Goal: Task Accomplishment & Management: Complete application form

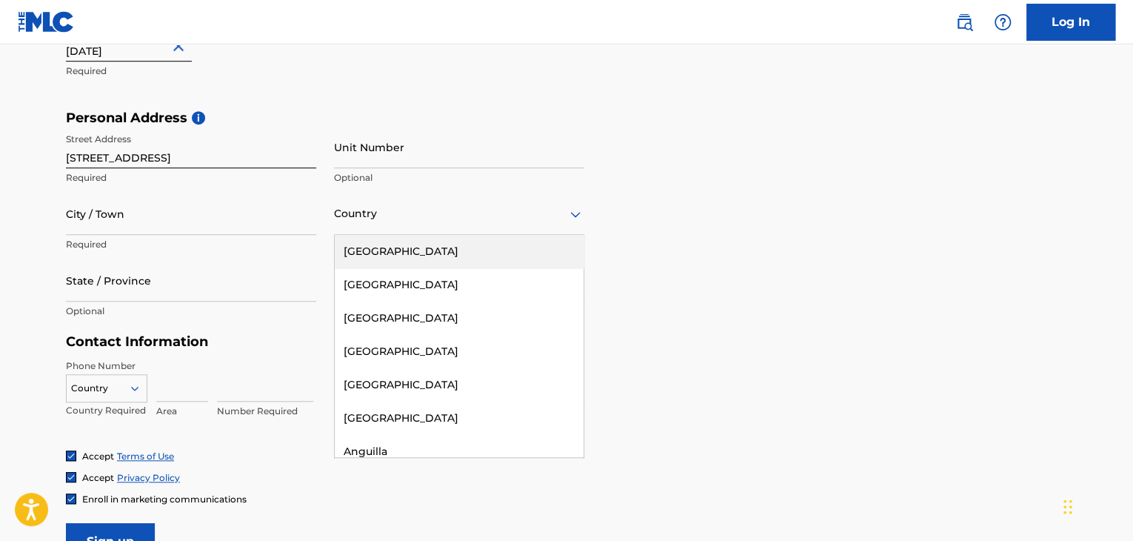
click at [319, 278] on div "Street Address [GEOGRAPHIC_DATA] Required Unit Number Optional City / Town Requ…" at bounding box center [325, 226] width 519 height 200
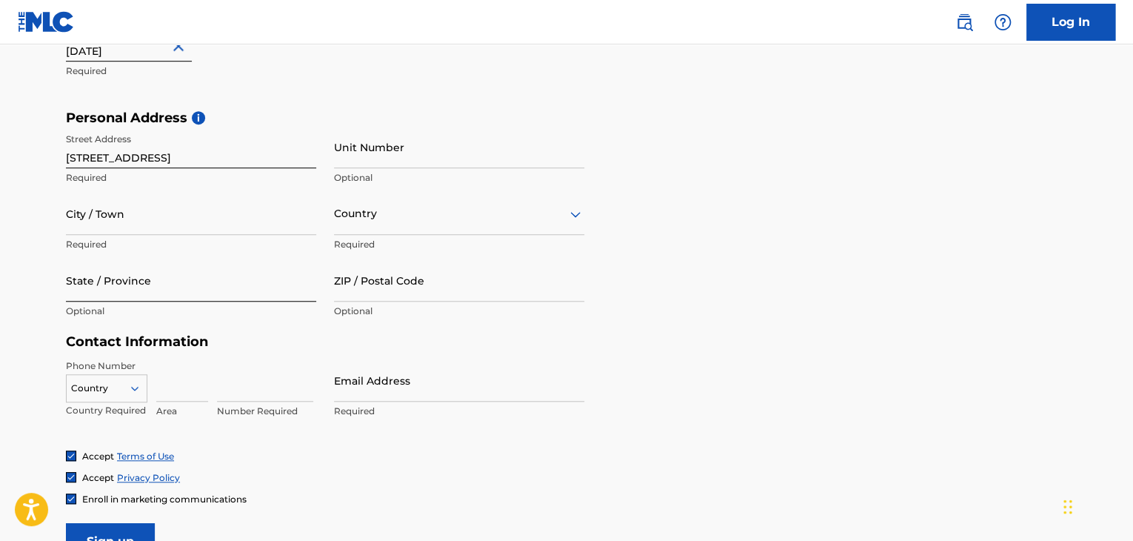
click at [287, 281] on input "State / Province" at bounding box center [191, 280] width 250 height 42
type input "[GEOGRAPHIC_DATA]"
click at [156, 208] on input "City / Town" at bounding box center [191, 214] width 250 height 42
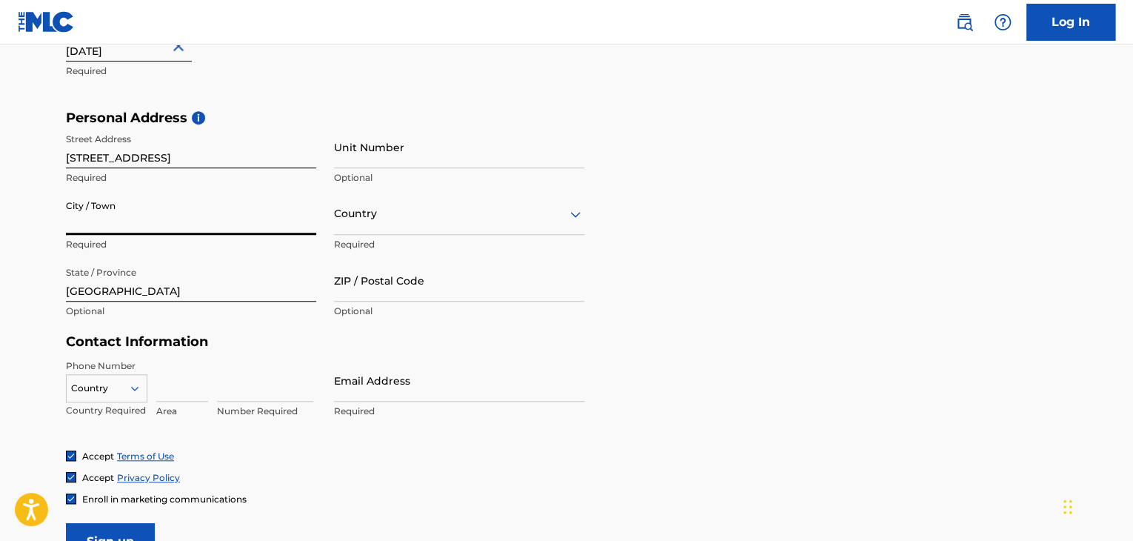
type input "[GEOGRAPHIC_DATA]"
click at [0, 271] on main "The MLC uses identity verification before a user is registered to comply with K…" at bounding box center [566, 121] width 1133 height 1043
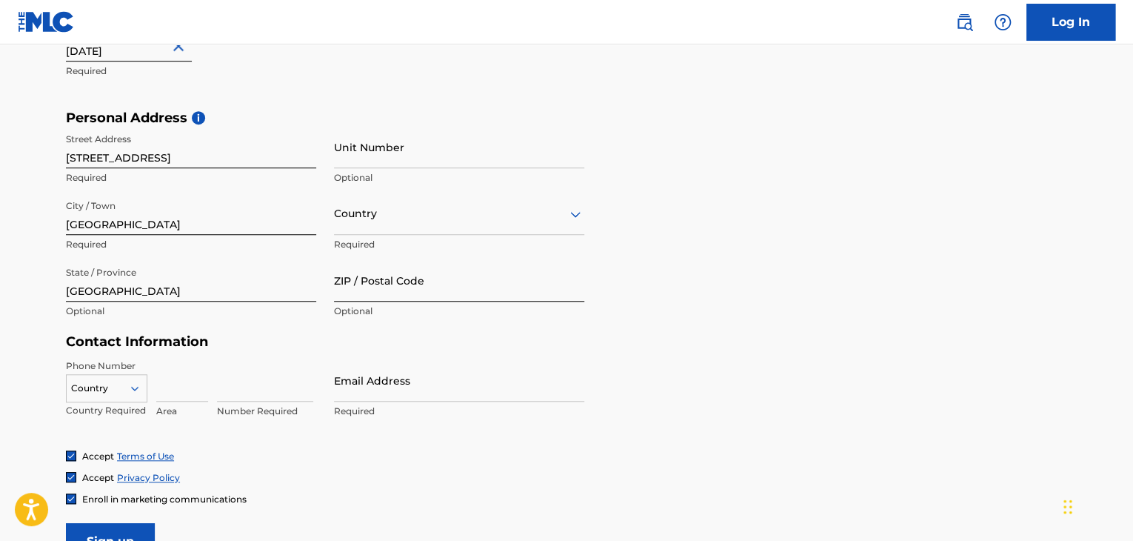
click at [388, 292] on input "ZIP / Postal Code" at bounding box center [459, 280] width 250 height 42
type input "47923"
click at [393, 216] on div at bounding box center [459, 213] width 250 height 19
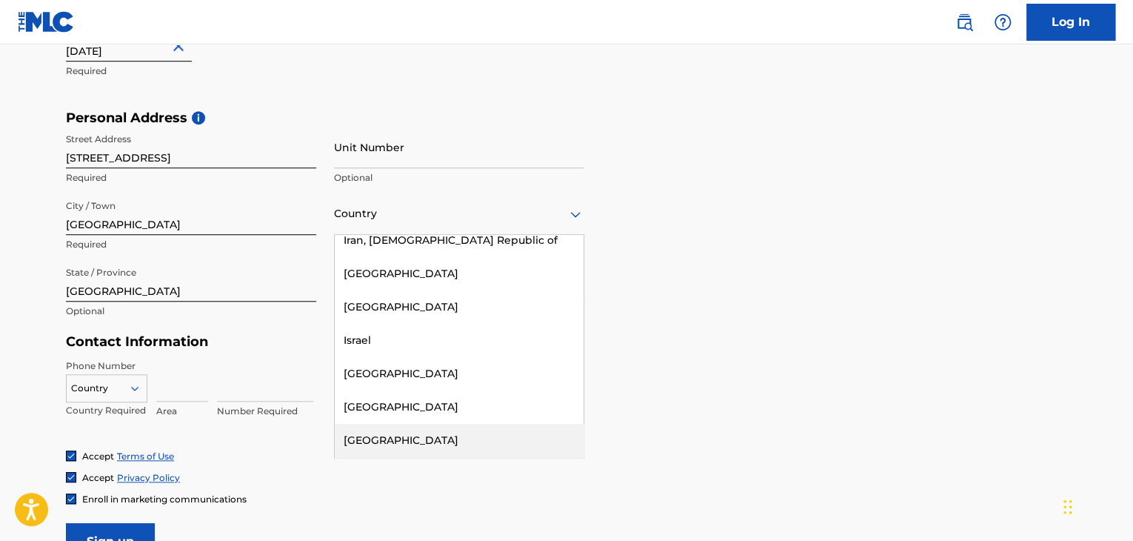
scroll to position [3104, 0]
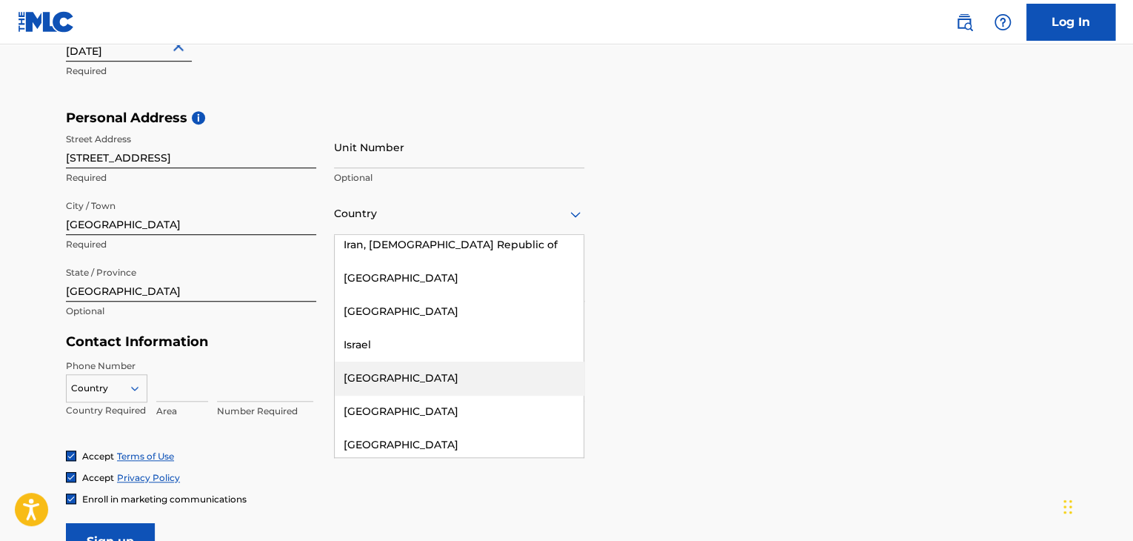
click at [441, 361] on div "Italy" at bounding box center [459, 377] width 249 height 33
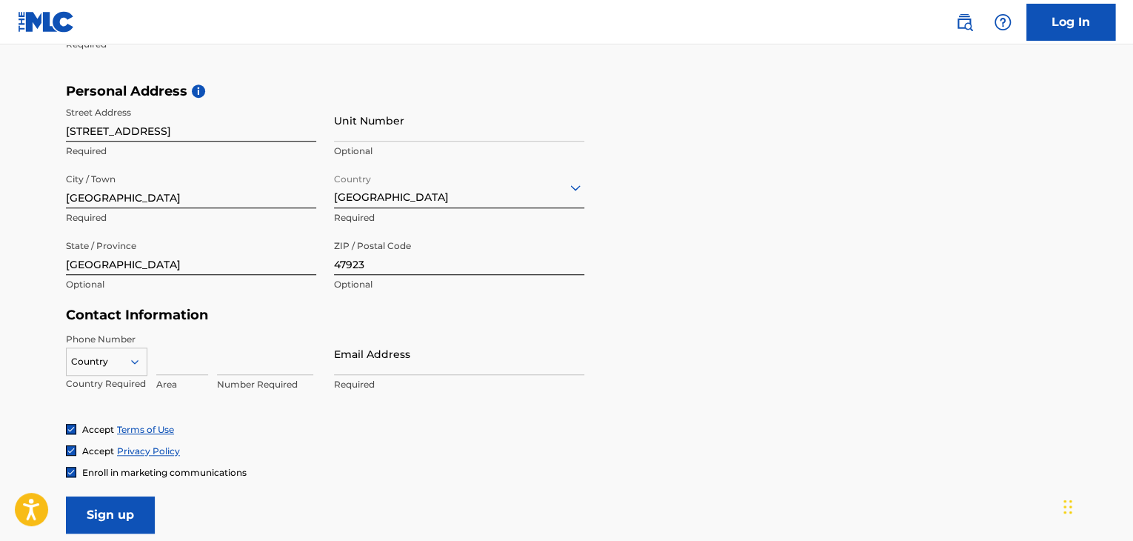
scroll to position [519, 0]
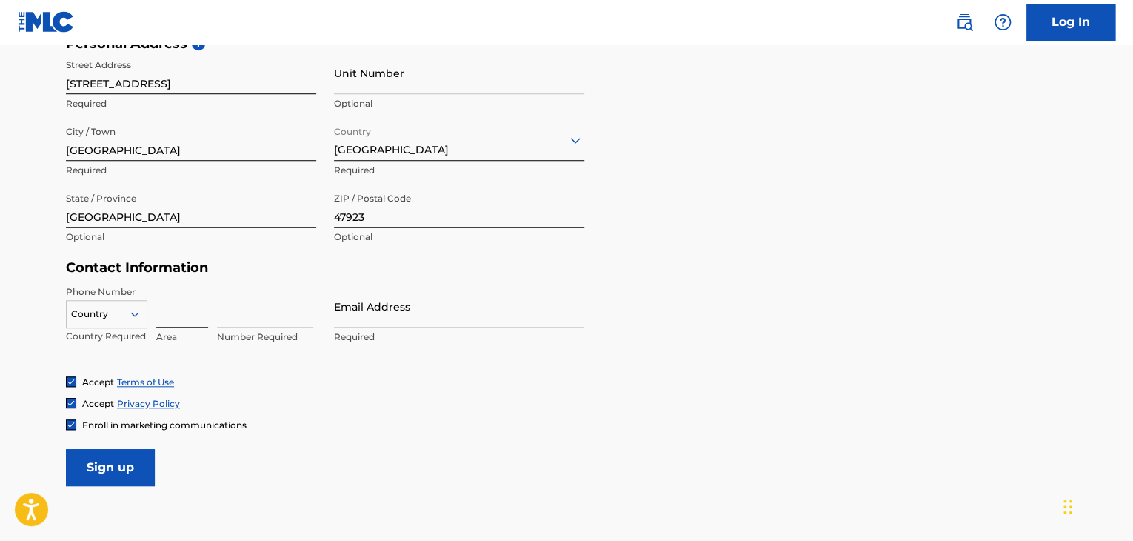
click at [175, 314] on input at bounding box center [182, 306] width 52 height 42
click at [121, 317] on div "Country" at bounding box center [106, 311] width 81 height 22
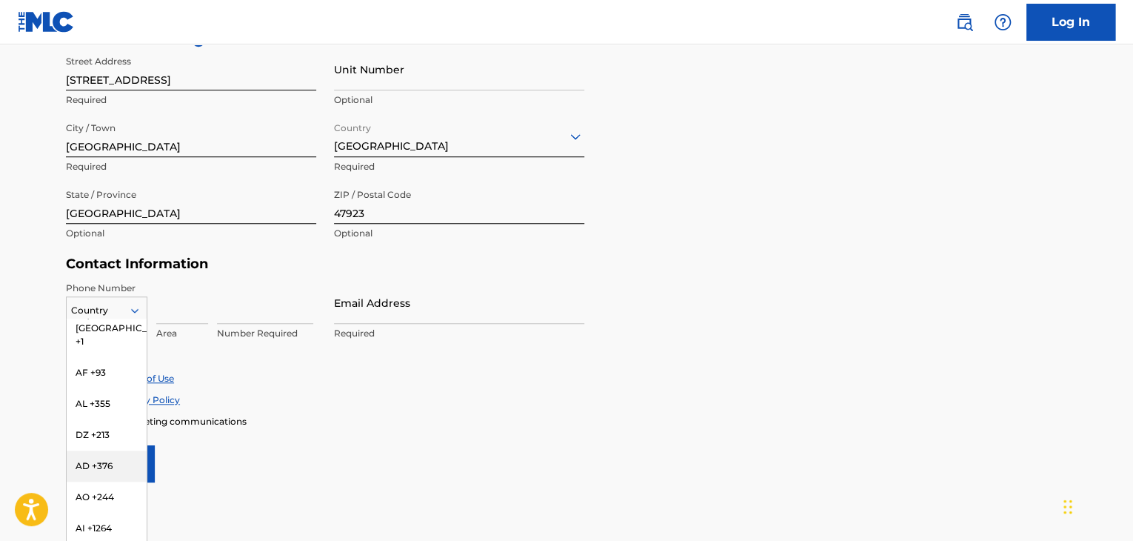
scroll to position [0, 0]
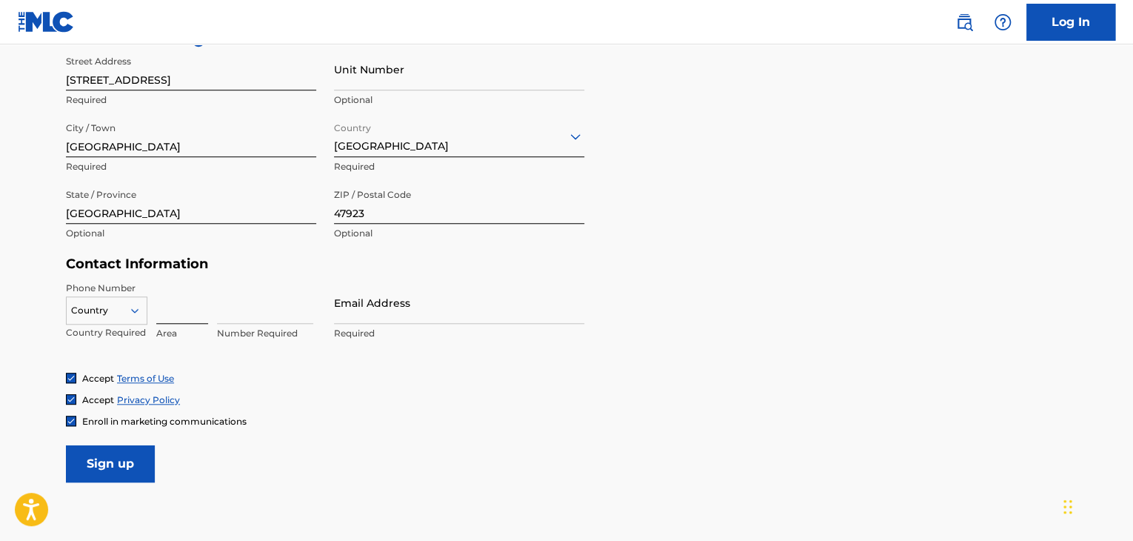
click at [172, 306] on input at bounding box center [182, 302] width 52 height 42
click at [121, 312] on div at bounding box center [107, 310] width 80 height 16
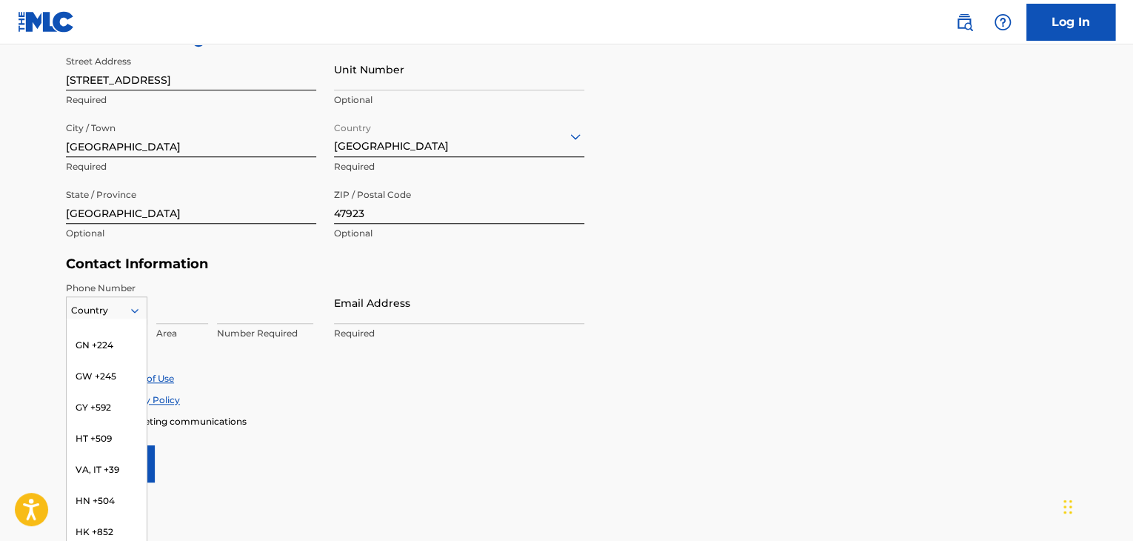
scroll to position [2464, 0]
click at [110, 465] on div "VA, IT +39" at bounding box center [107, 479] width 80 height 31
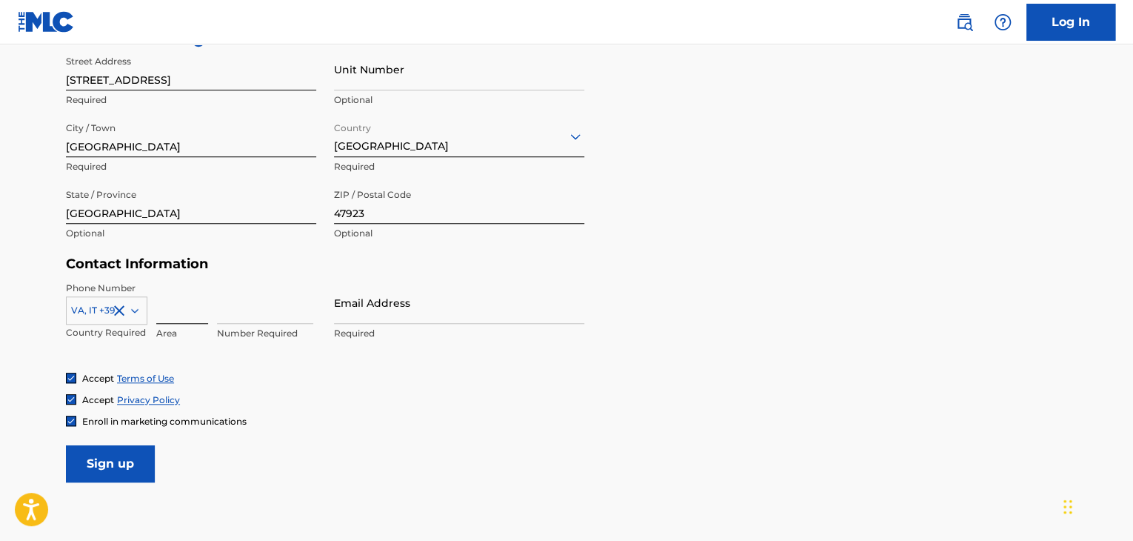
click at [182, 312] on input at bounding box center [182, 302] width 52 height 42
click at [239, 305] on input at bounding box center [265, 302] width 96 height 42
type input "3495015567"
click at [391, 312] on input "Email Address" at bounding box center [459, 302] width 250 height 42
type input "[EMAIL_ADDRESS][DOMAIN_NAME]"
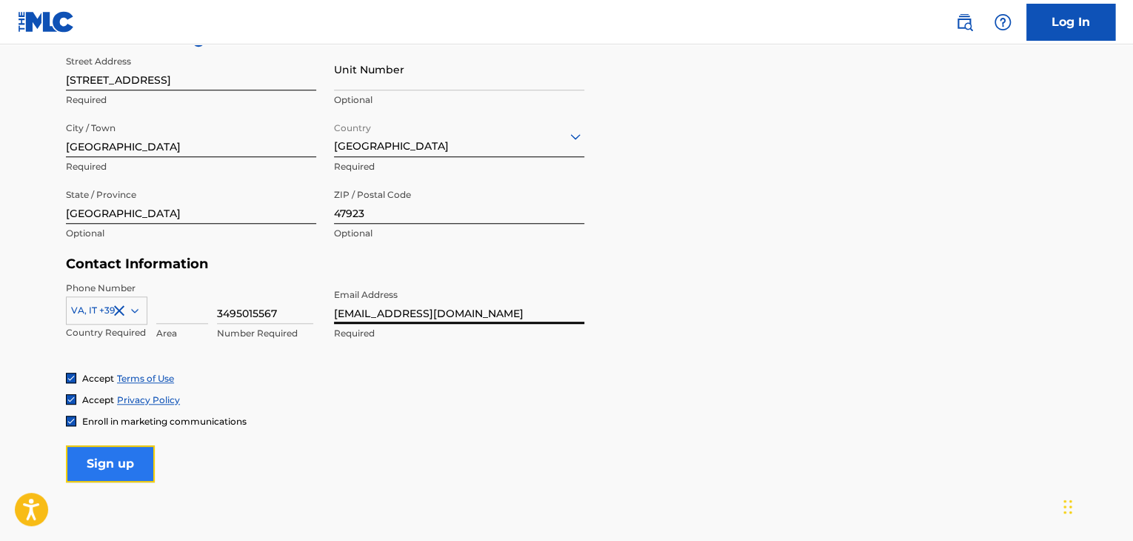
click at [126, 464] on input "Sign up" at bounding box center [110, 463] width 89 height 37
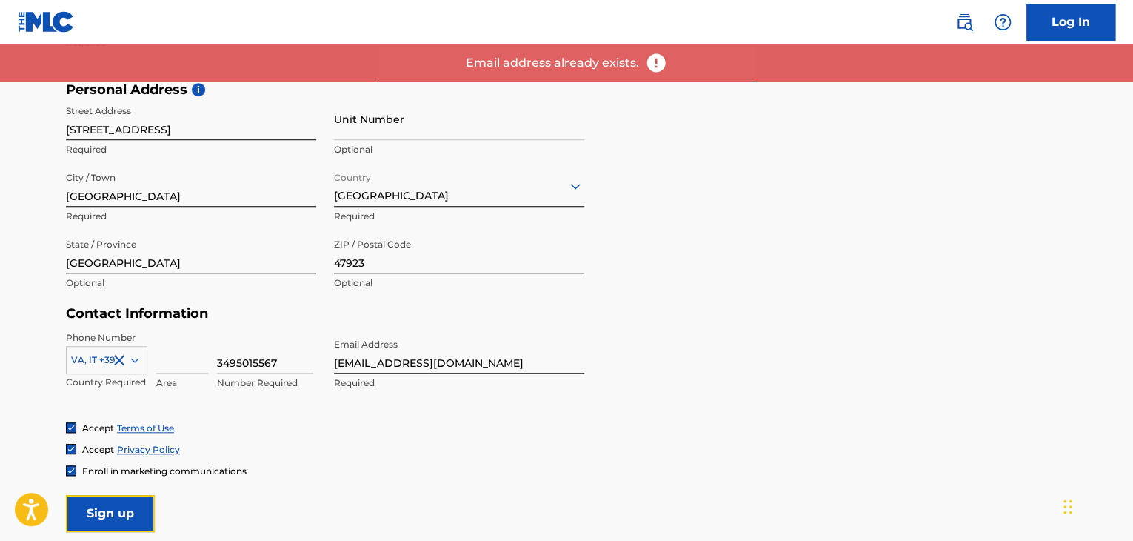
scroll to position [374, 0]
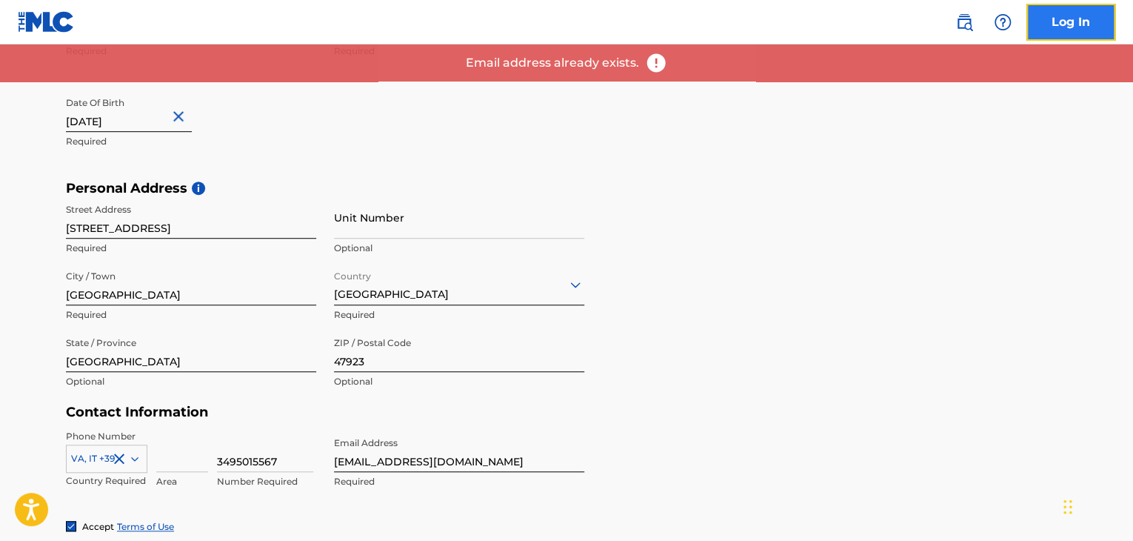
click at [1073, 11] on link "Log In" at bounding box center [1071, 22] width 89 height 37
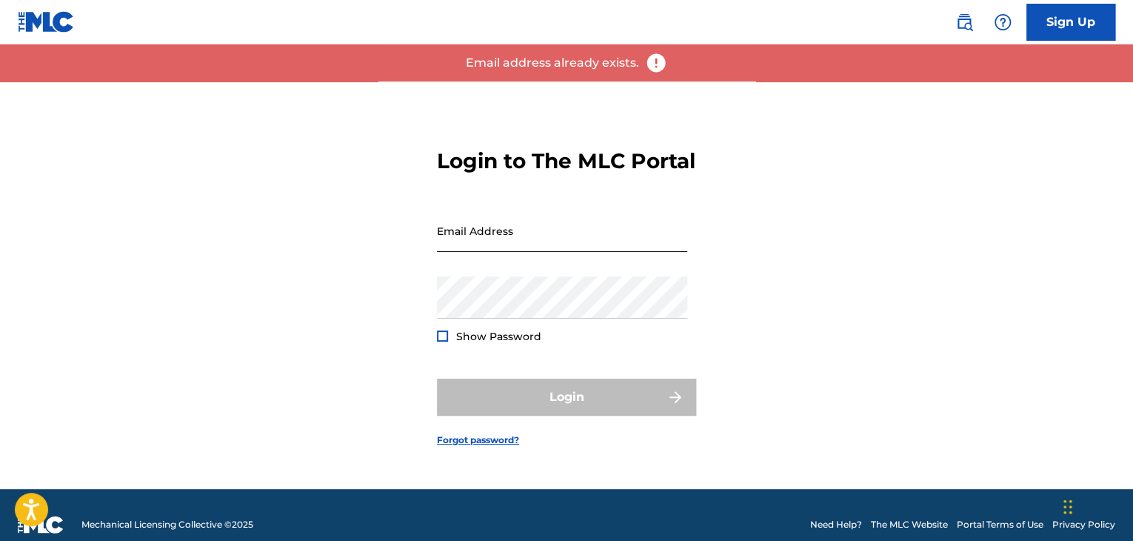
click at [536, 239] on input "Email Address" at bounding box center [562, 231] width 250 height 42
type input "[EMAIL_ADDRESS][DOMAIN_NAME]"
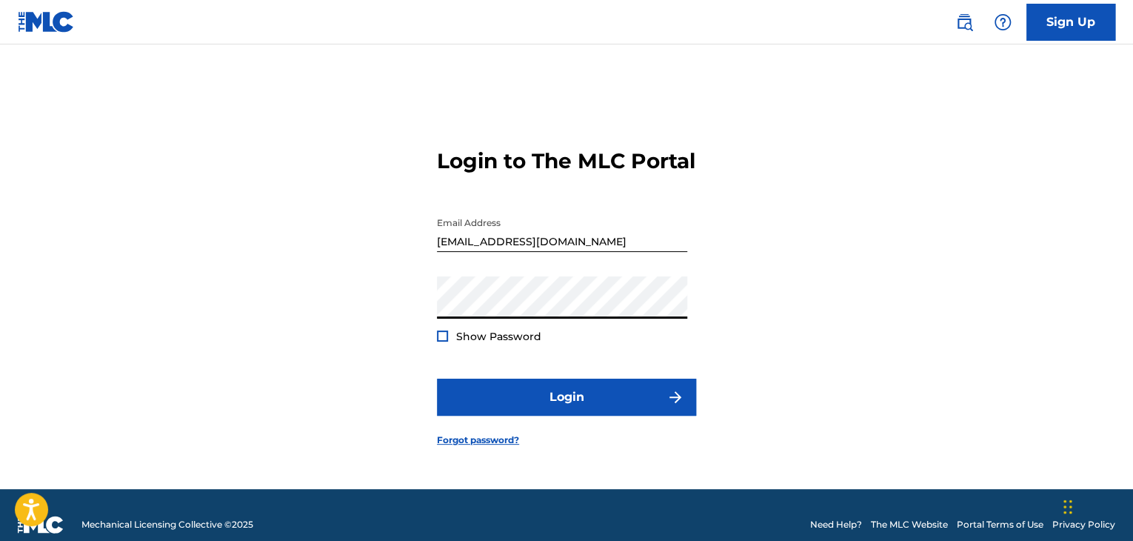
click at [437, 379] on button "Login" at bounding box center [566, 397] width 259 height 37
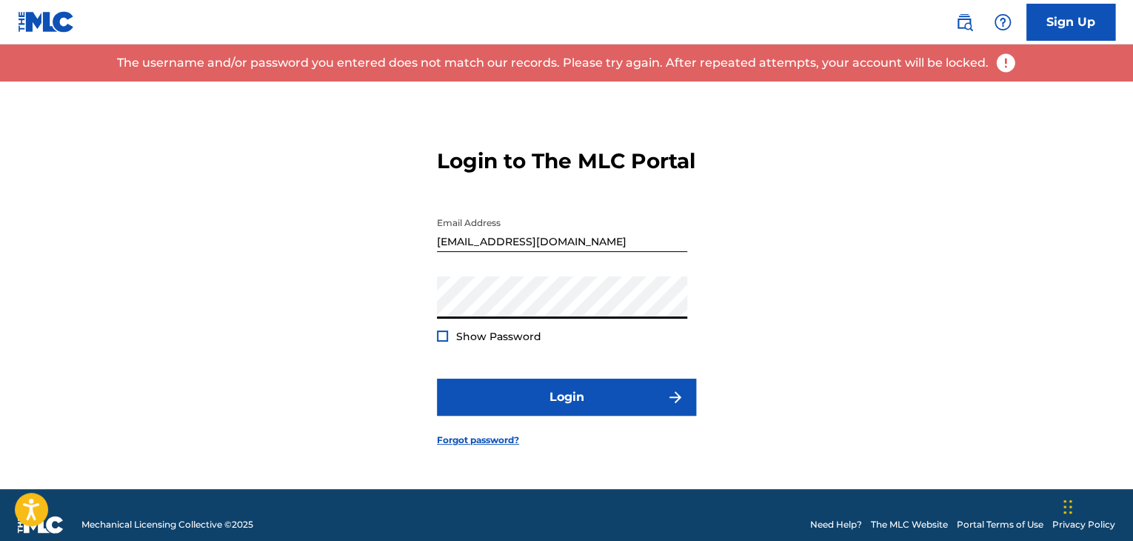
click at [444, 338] on div "Password Show Password" at bounding box center [562, 309] width 250 height 67
click at [437, 341] on div at bounding box center [442, 335] width 11 height 11
click at [427, 322] on div "Login to The MLC Portal Email Address killergarth@gmail.com Password Show Passw…" at bounding box center [566, 284] width 1037 height 407
click at [486, 381] on form "Login to The MLC Portal Email Address killergarth@gmail.com Password Show Passw…" at bounding box center [566, 284] width 259 height 407
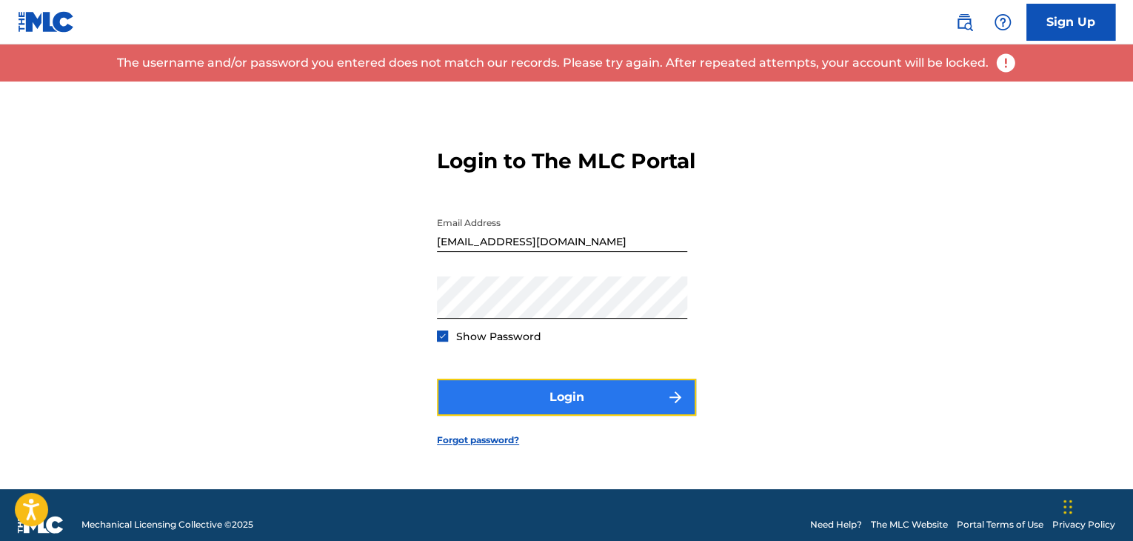
click at [492, 400] on button "Login" at bounding box center [566, 397] width 259 height 37
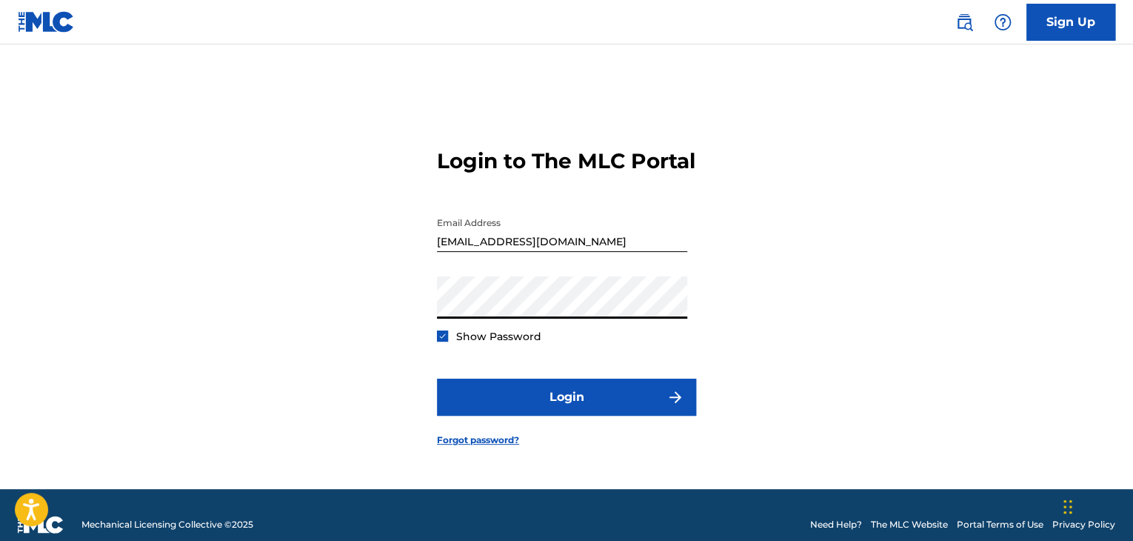
click at [437, 379] on button "Login" at bounding box center [566, 397] width 259 height 37
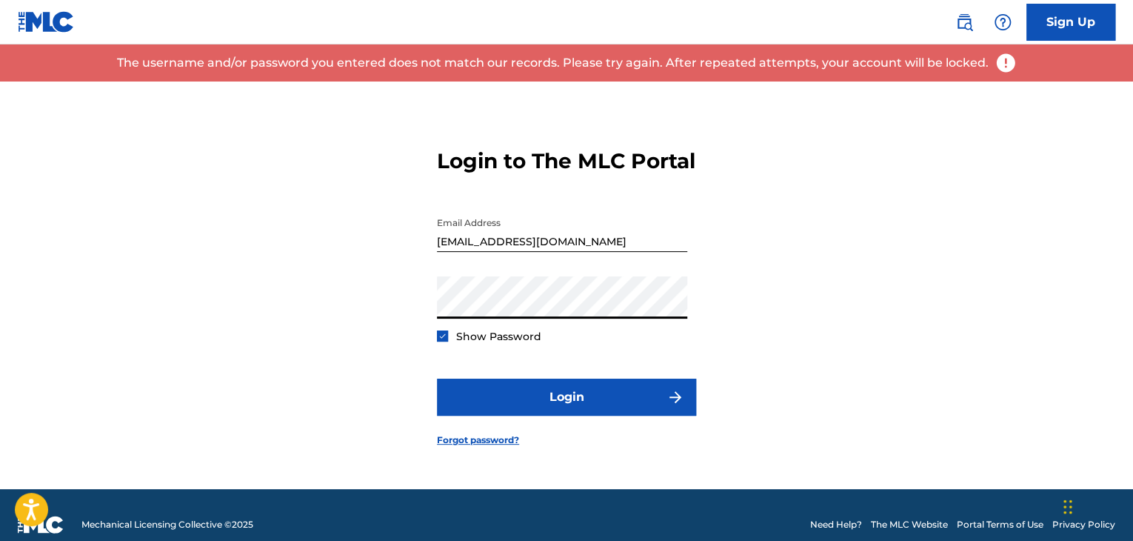
click at [436, 327] on div "Login to The MLC Portal Email Address killergarth@gmail.com Password Show Passw…" at bounding box center [566, 284] width 1037 height 407
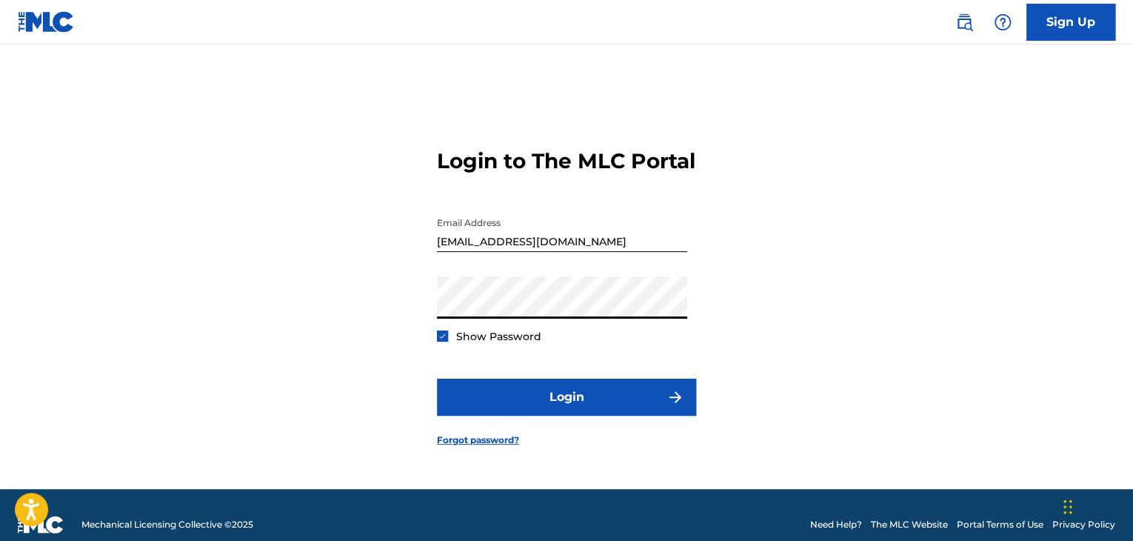
click at [436, 319] on div "Login to The MLC Portal Email Address killergarth@gmail.com Password Show Passw…" at bounding box center [566, 284] width 1037 height 407
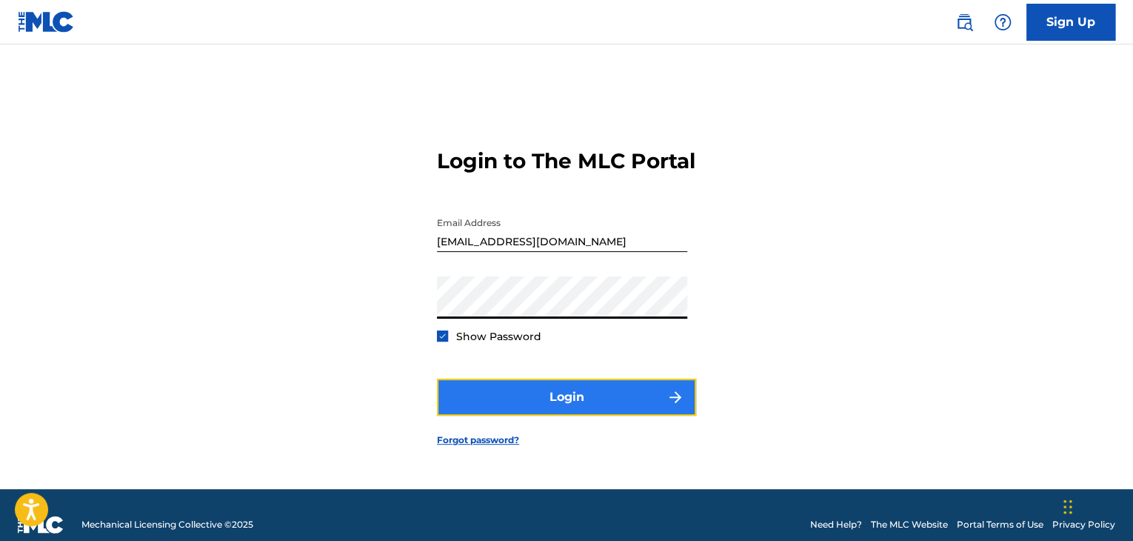
click at [498, 411] on button "Login" at bounding box center [566, 397] width 259 height 37
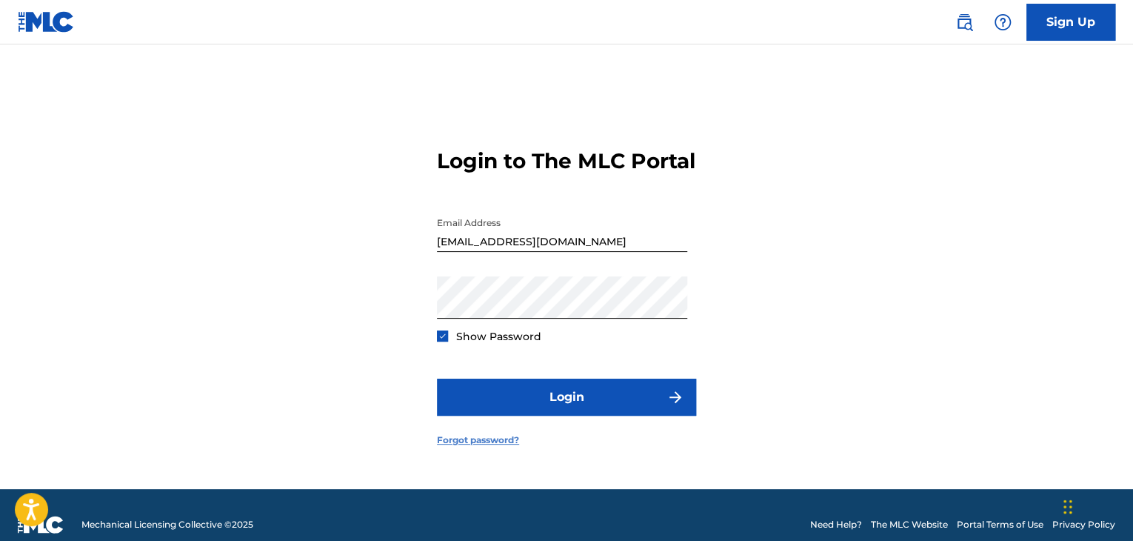
click at [501, 447] on link "Forgot password?" at bounding box center [478, 439] width 82 height 13
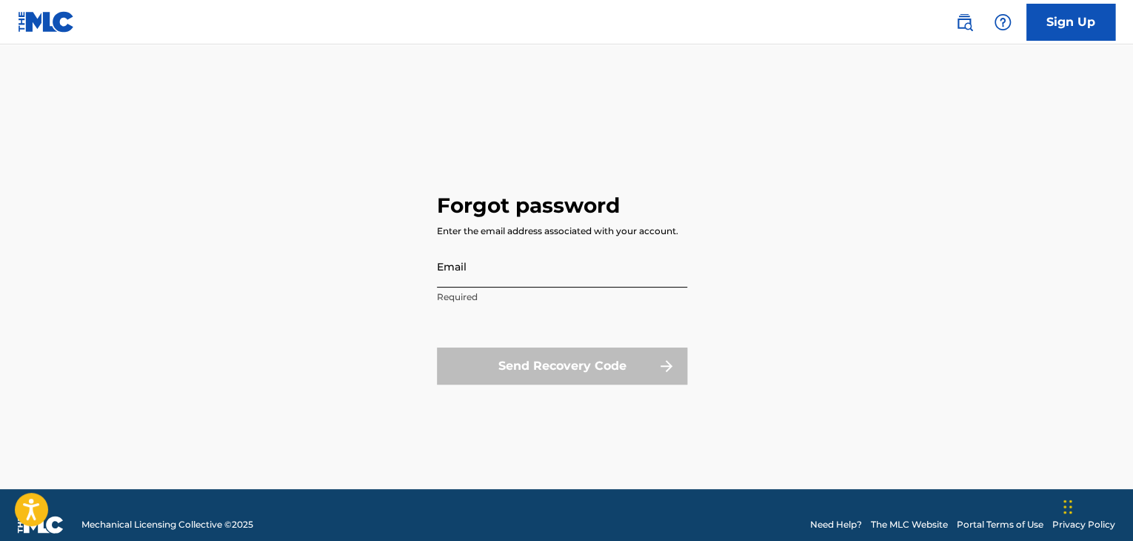
click at [515, 267] on input "Email" at bounding box center [562, 266] width 250 height 42
type input "[EMAIL_ADDRESS][DOMAIN_NAME]"
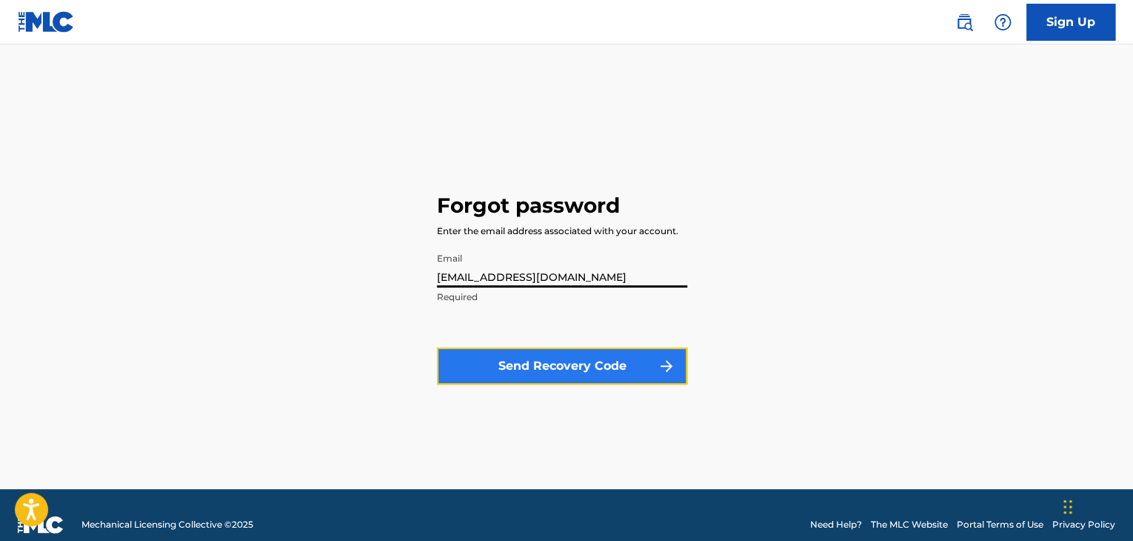
click at [551, 359] on button "Send Recovery Code" at bounding box center [562, 365] width 250 height 37
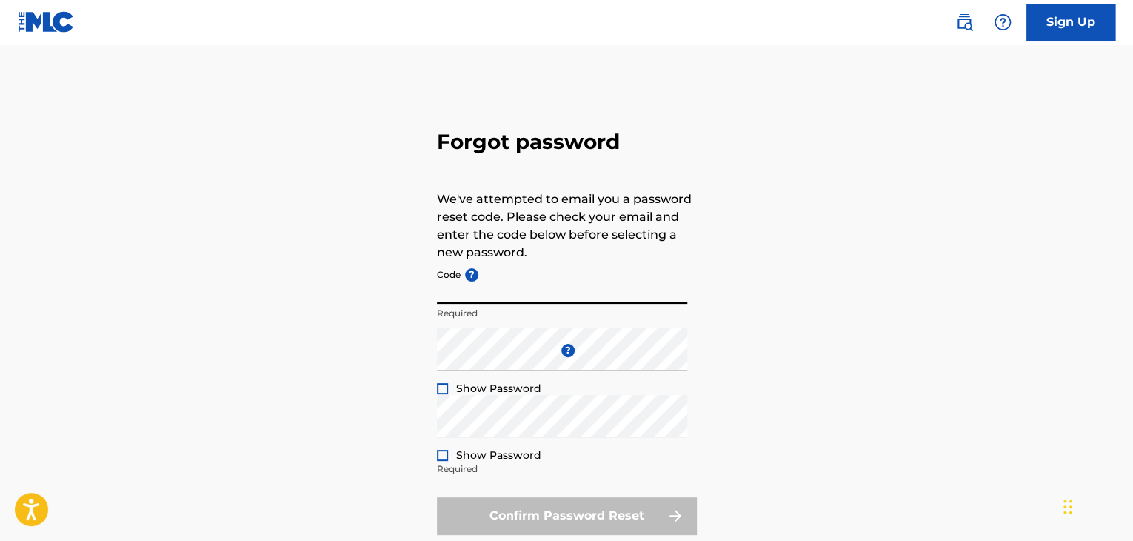
click at [483, 294] on input "Code ?" at bounding box center [562, 282] width 250 height 42
paste input "FP_280450a141112d3463b43ec3367a"
type input "FP_280450a141112d3463b43ec3367a"
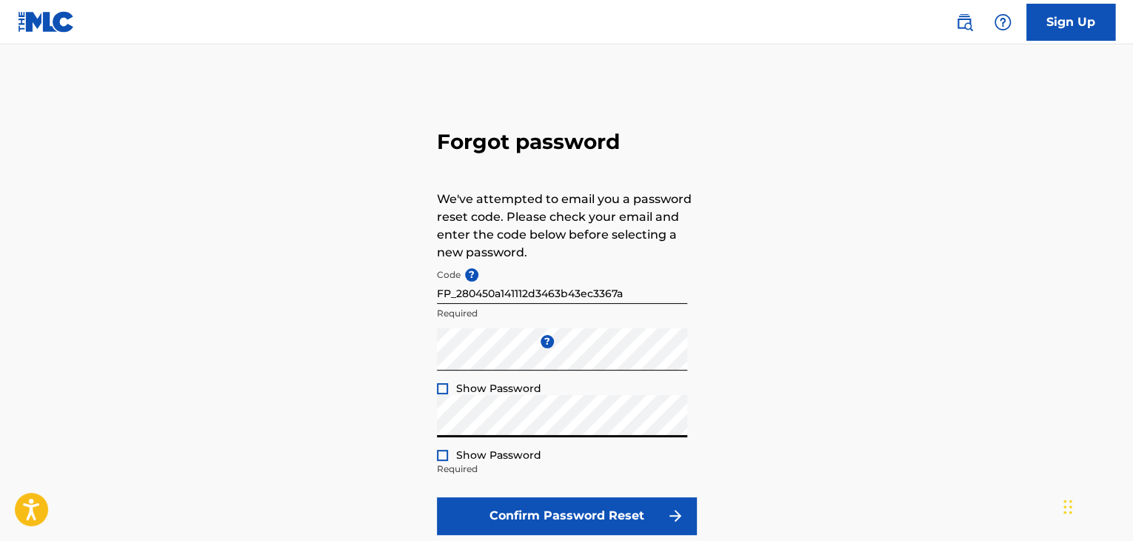
click at [539, 482] on form "Code ? FP_280450a141112d3463b43ec3367a Required Enter a new password ? Show Pas…" at bounding box center [566, 397] width 259 height 273
click at [545, 490] on form "Code ? FP_280450a141112d3463b43ec3367a Required Enter a new password ? Show Pas…" at bounding box center [566, 397] width 259 height 273
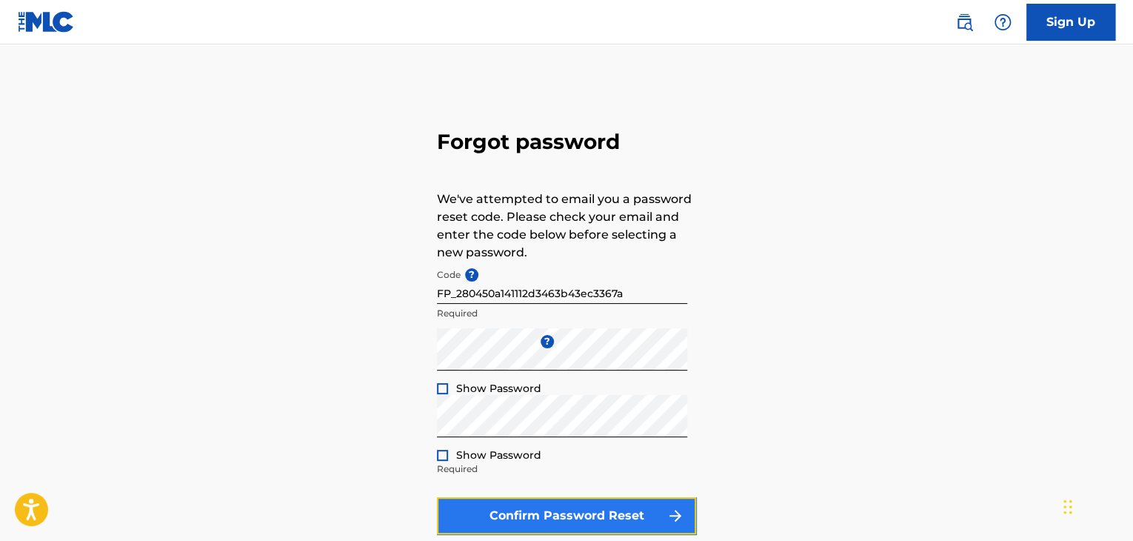
click at [547, 499] on button "Confirm Password Reset" at bounding box center [566, 515] width 259 height 37
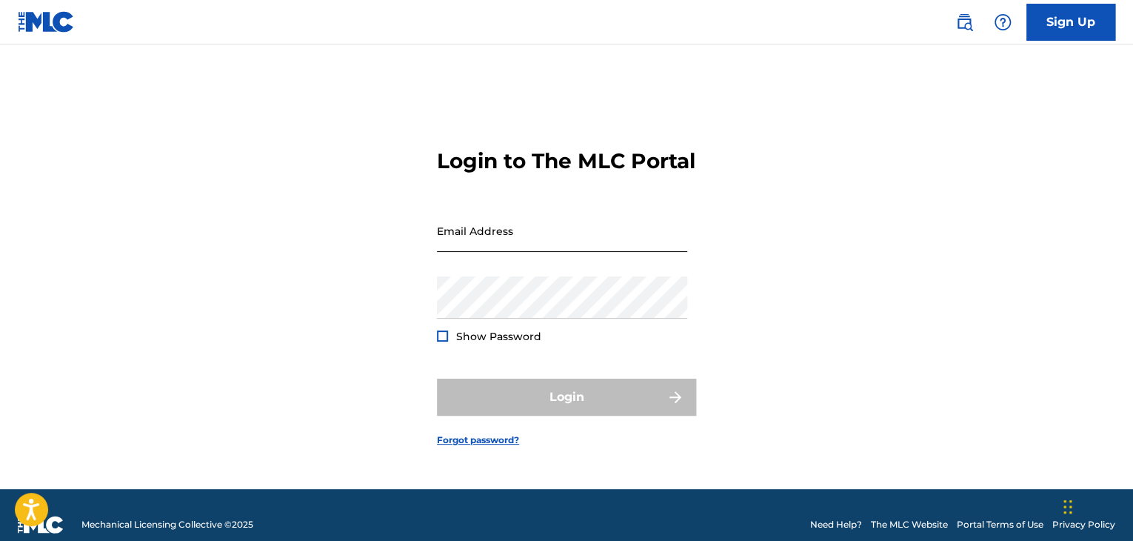
click at [510, 252] on input "Email Address" at bounding box center [562, 231] width 250 height 42
type input "[EMAIL_ADDRESS][DOMAIN_NAME]"
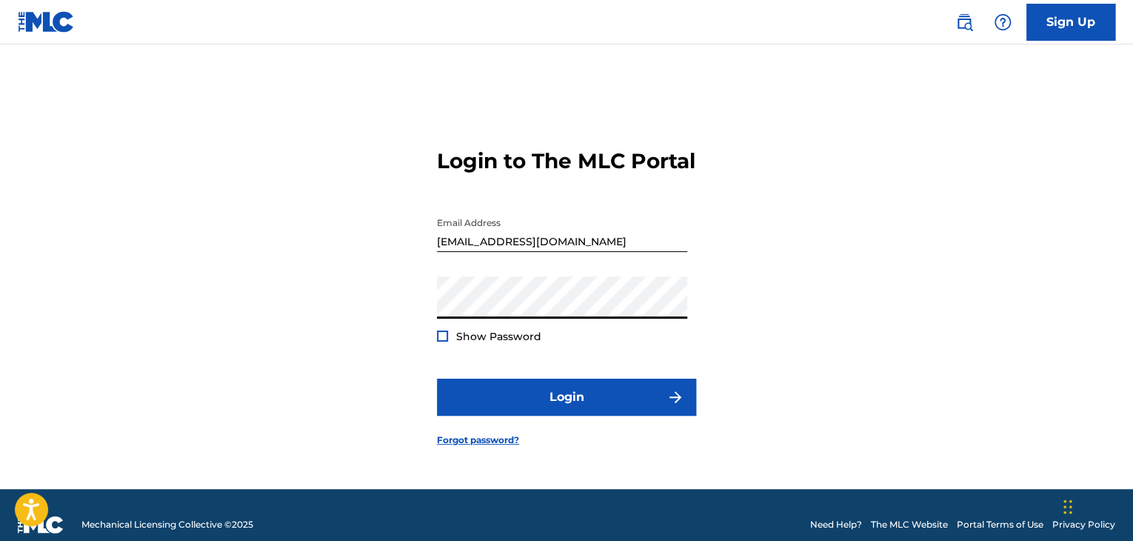
click at [437, 379] on button "Login" at bounding box center [566, 397] width 259 height 37
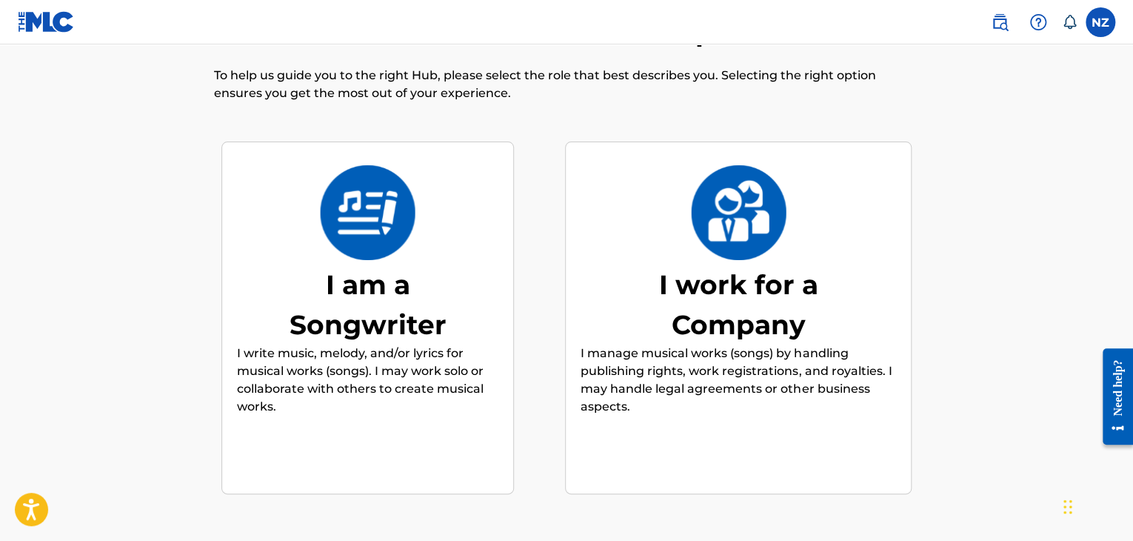
click at [388, 299] on div "I am a Songwriter" at bounding box center [368, 304] width 222 height 80
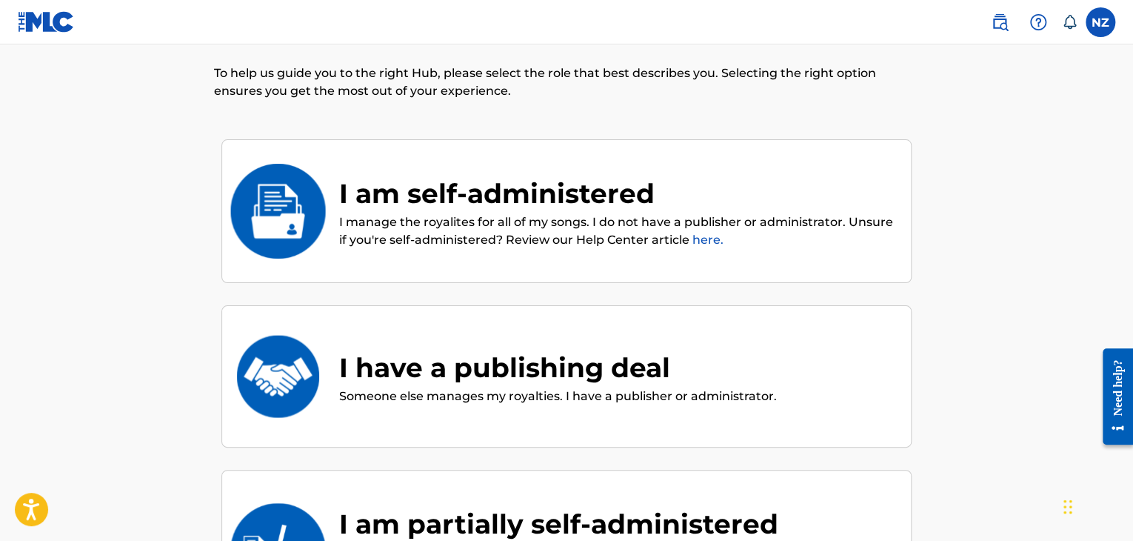
scroll to position [67, 0]
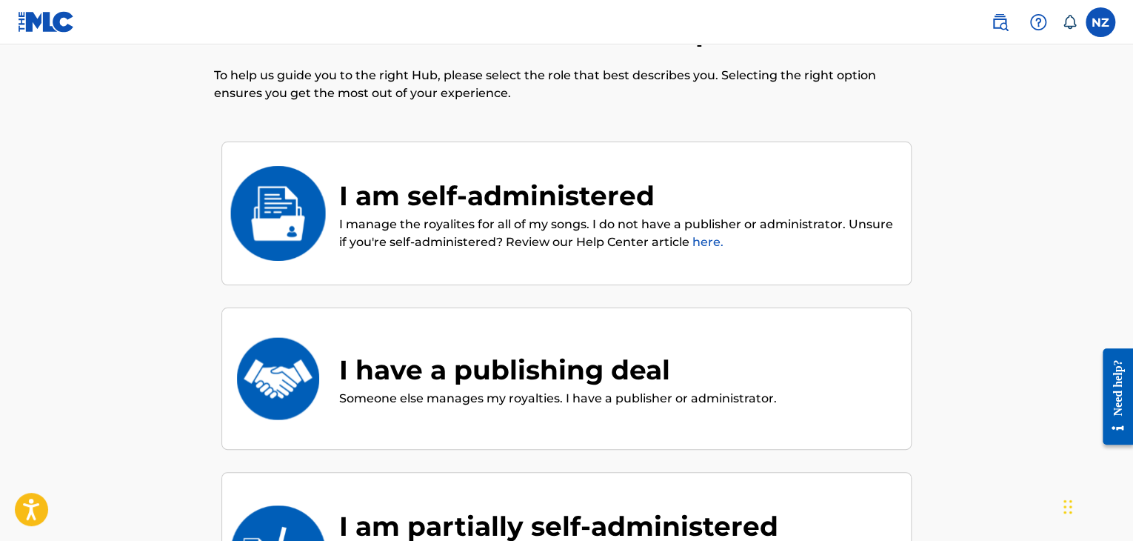
click at [513, 209] on div "I am self-administered" at bounding box center [617, 196] width 557 height 40
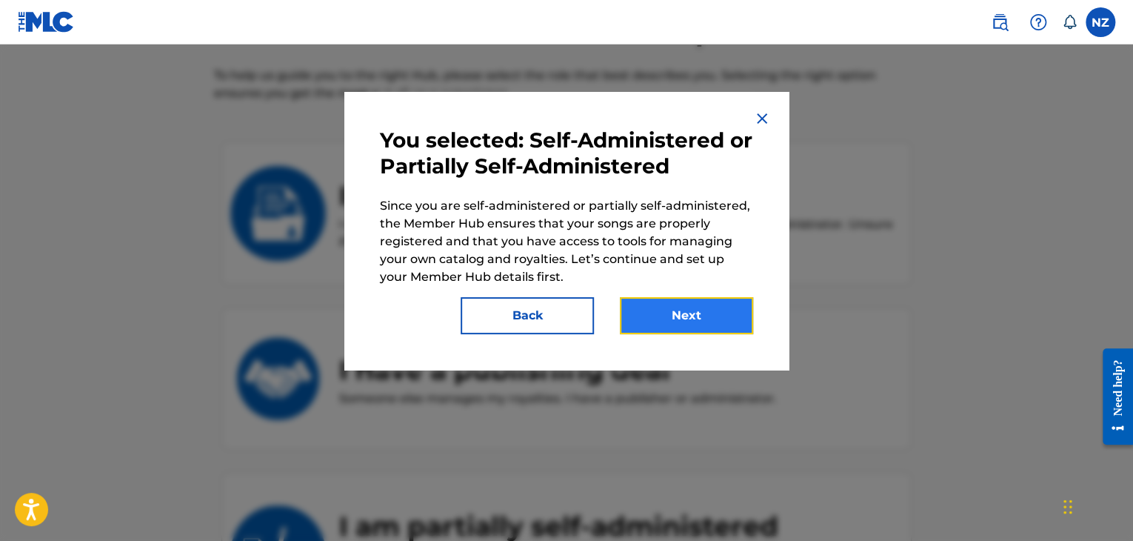
click at [663, 311] on button "Next" at bounding box center [686, 315] width 133 height 37
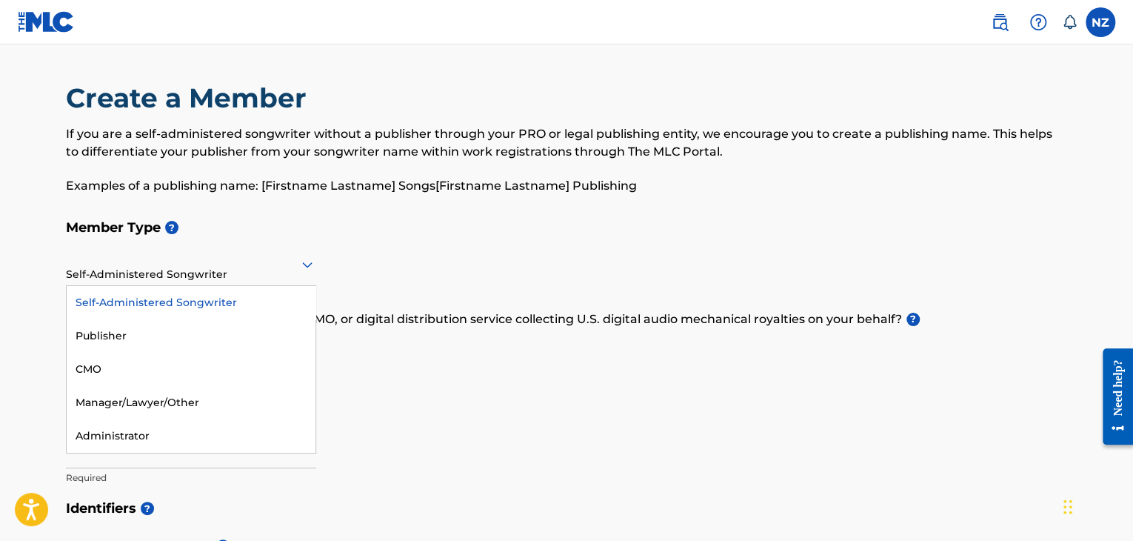
click at [108, 264] on div at bounding box center [191, 264] width 250 height 19
click at [157, 334] on div "Publisher" at bounding box center [191, 335] width 249 height 33
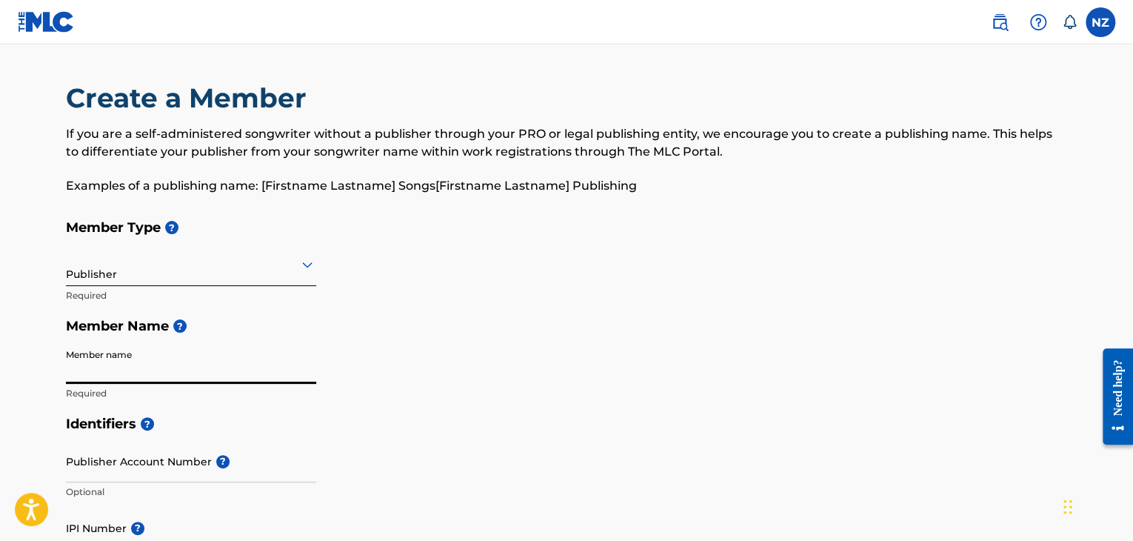
click at [157, 359] on input "Member name" at bounding box center [191, 362] width 250 height 42
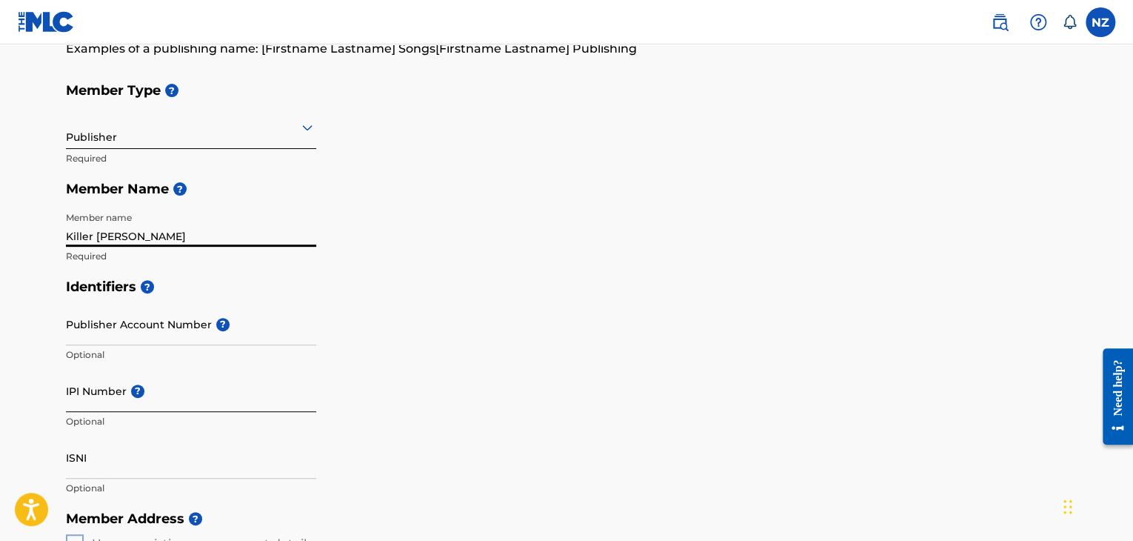
scroll to position [148, 0]
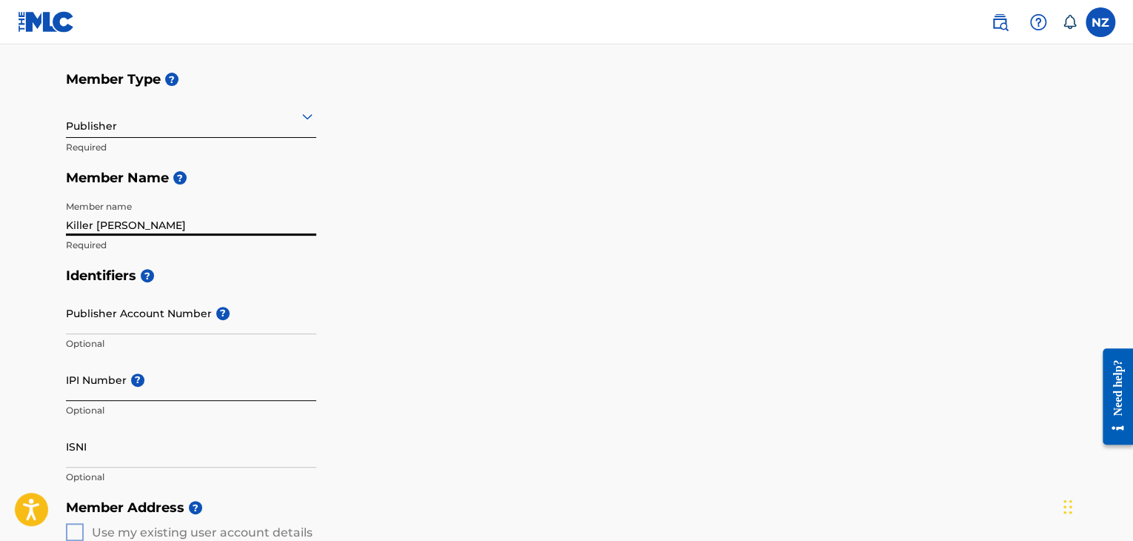
type input "Killer Garth"
click at [110, 383] on input "IPI Number ?" at bounding box center [191, 380] width 250 height 42
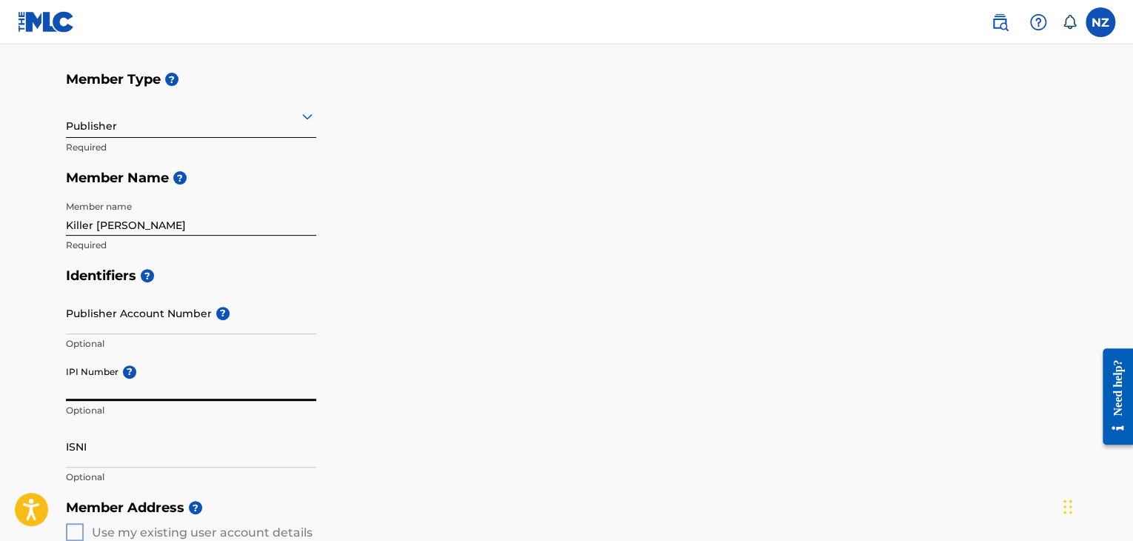
type input "01027452385"
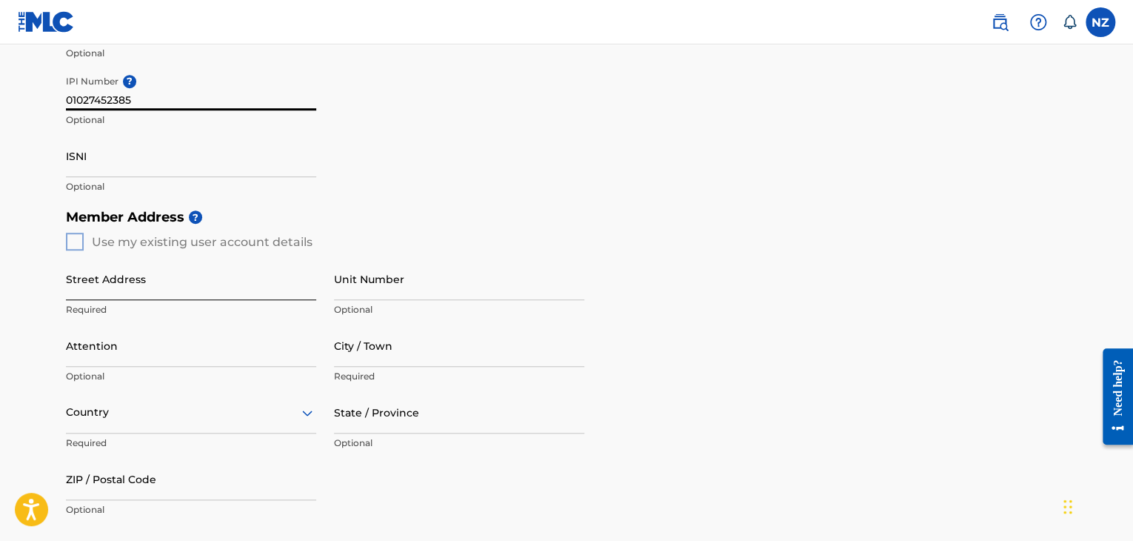
scroll to position [444, 0]
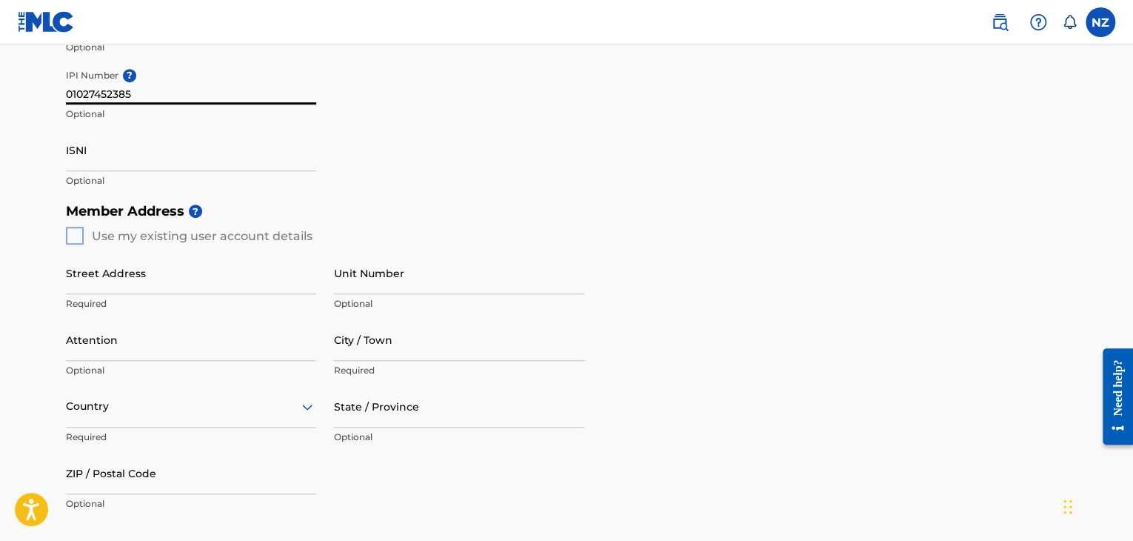
click at [70, 235] on div "Member Address ? Use my existing user account details Street Address Required U…" at bounding box center [566, 365] width 1001 height 339
click at [71, 236] on div "Member Address ? Use my existing user account details Street Address Required U…" at bounding box center [566, 365] width 1001 height 339
click at [78, 239] on div "Member Address ? Use my existing user account details Street Address Required U…" at bounding box center [566, 365] width 1001 height 339
click at [92, 270] on input "Street Address" at bounding box center [191, 273] width 250 height 42
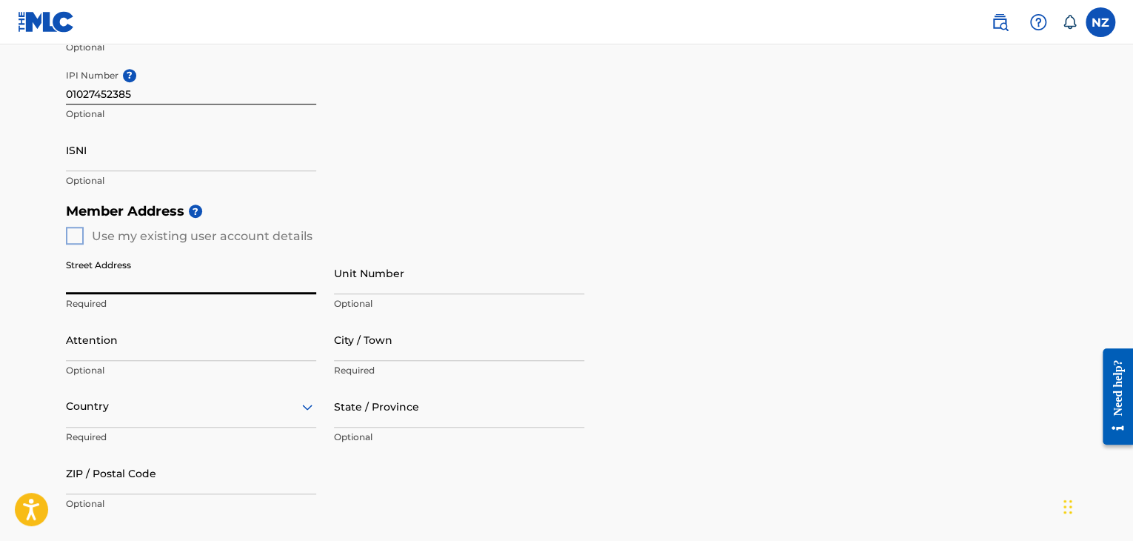
type input "Via Osteria Pettini 29A"
click at [215, 354] on input "Attention" at bounding box center [191, 340] width 250 height 42
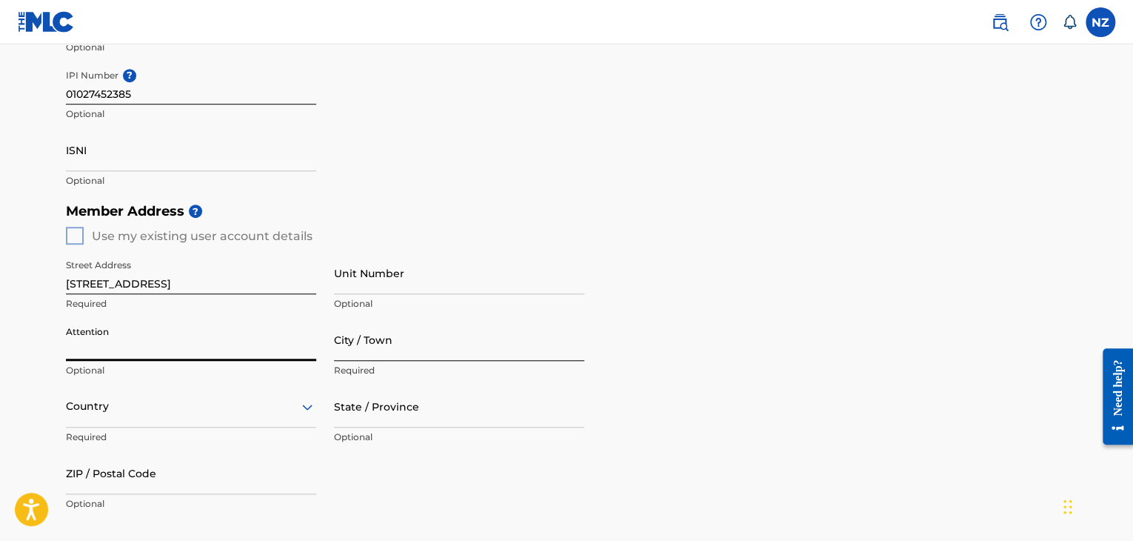
click at [424, 349] on input "City / Town" at bounding box center [459, 340] width 250 height 42
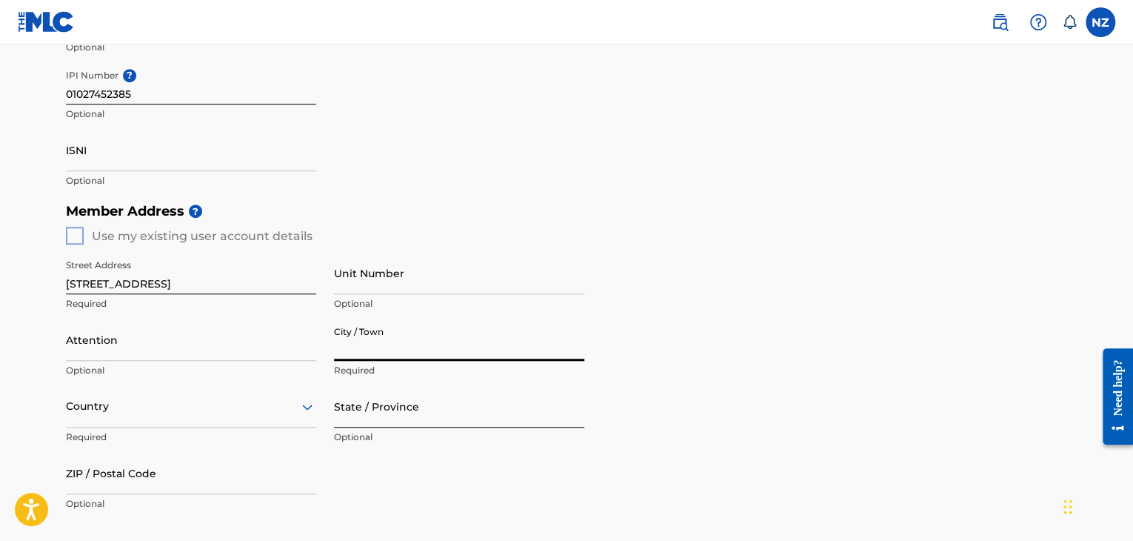
type input "Rimini"
click at [409, 414] on input "State / Province" at bounding box center [459, 406] width 250 height 42
type input "Rimini"
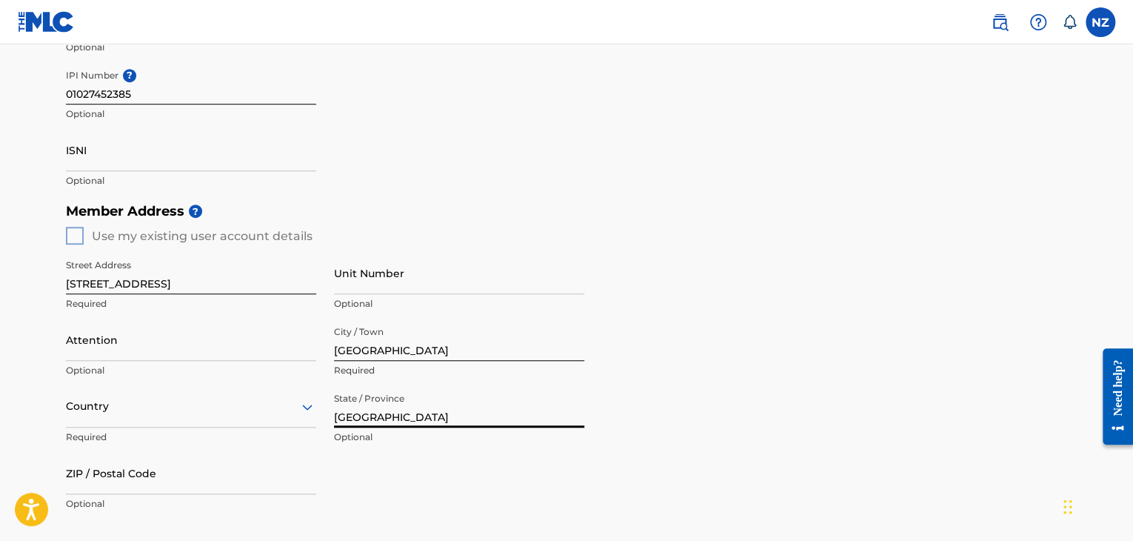
click at [246, 410] on div "Country" at bounding box center [191, 406] width 250 height 42
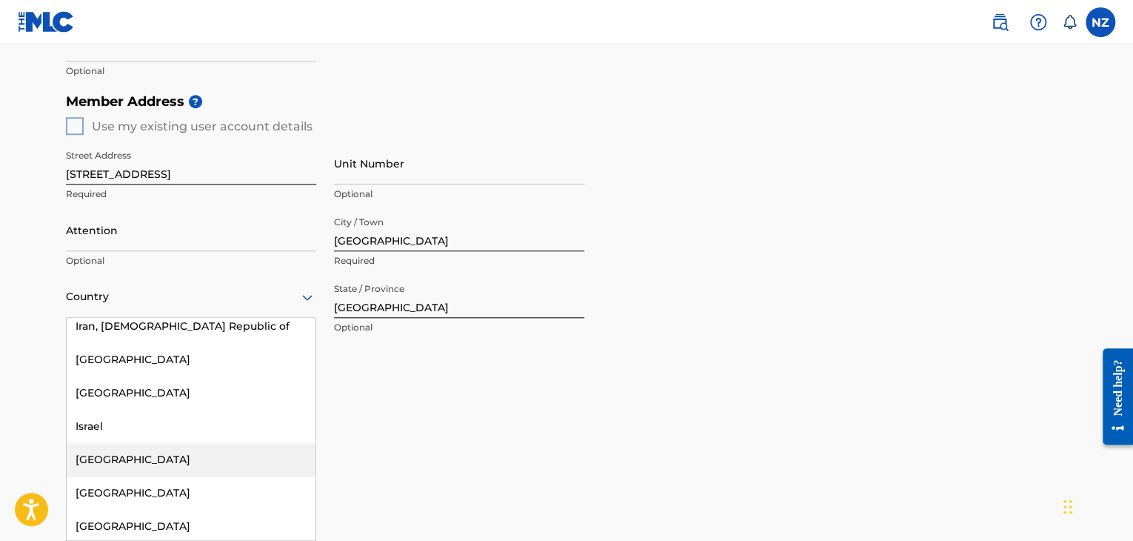
scroll to position [3111, 0]
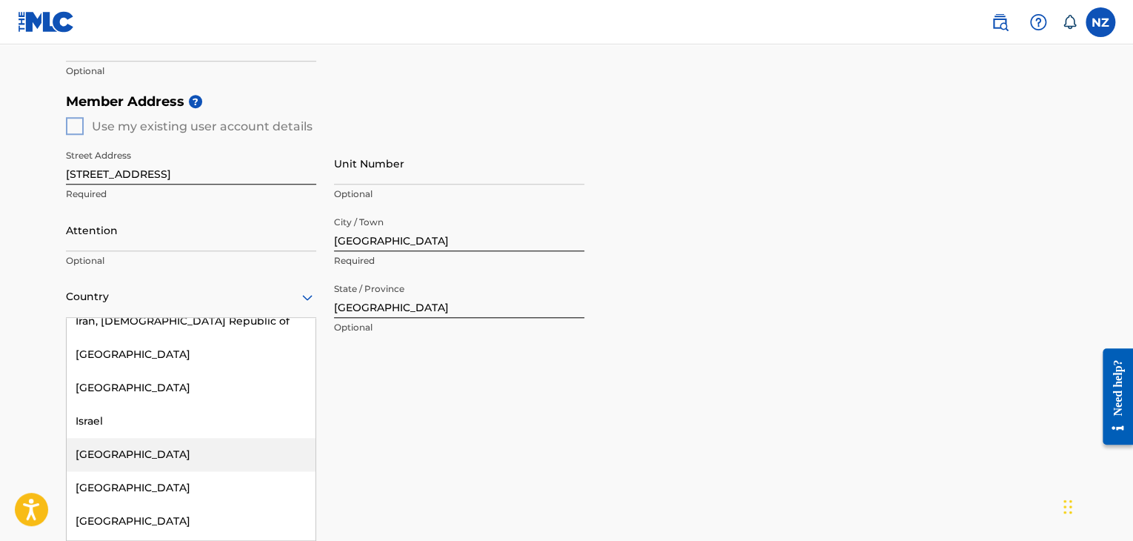
click at [141, 438] on div "Italy" at bounding box center [191, 454] width 249 height 33
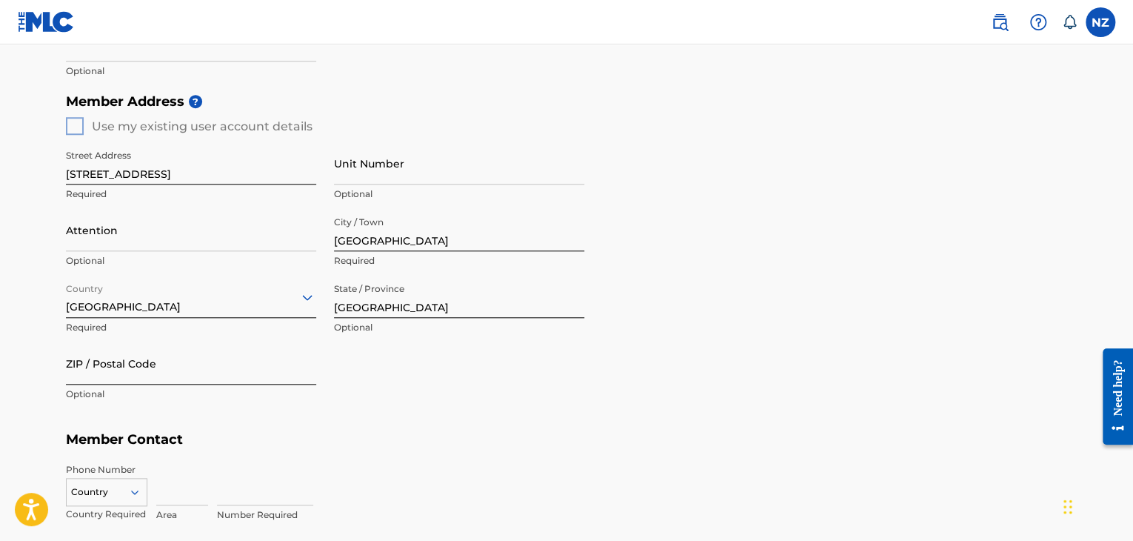
click at [160, 371] on input "ZIP / Postal Code" at bounding box center [191, 363] width 250 height 42
type input "47923"
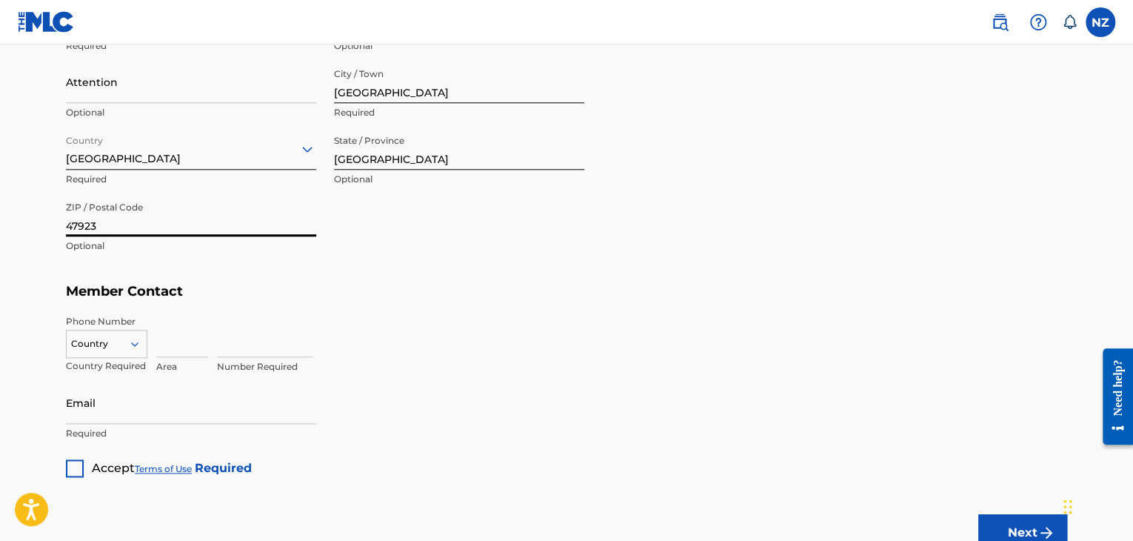
scroll to position [736, 0]
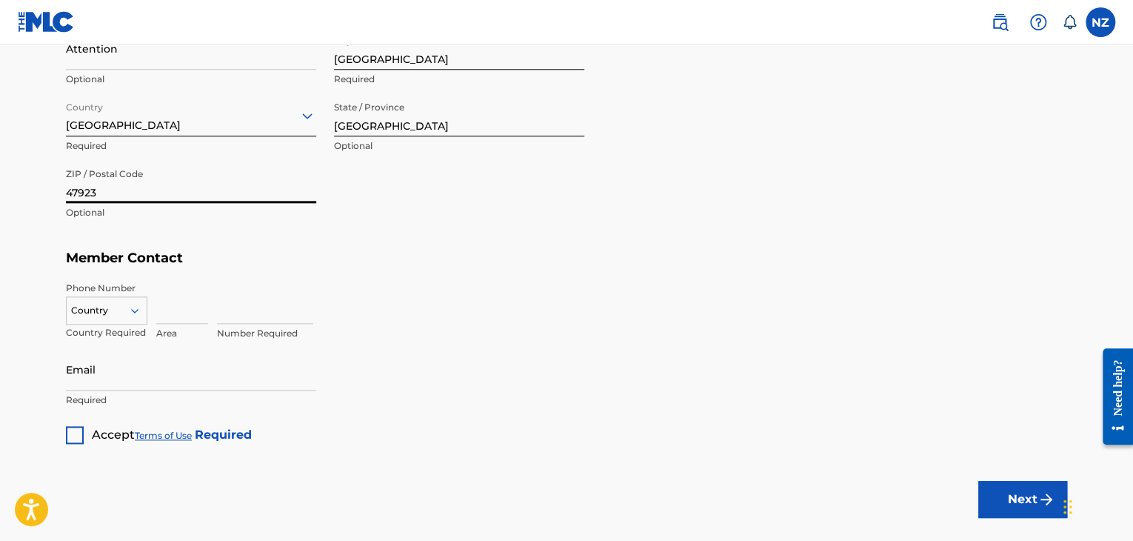
click at [113, 319] on div "Country" at bounding box center [106, 307] width 81 height 22
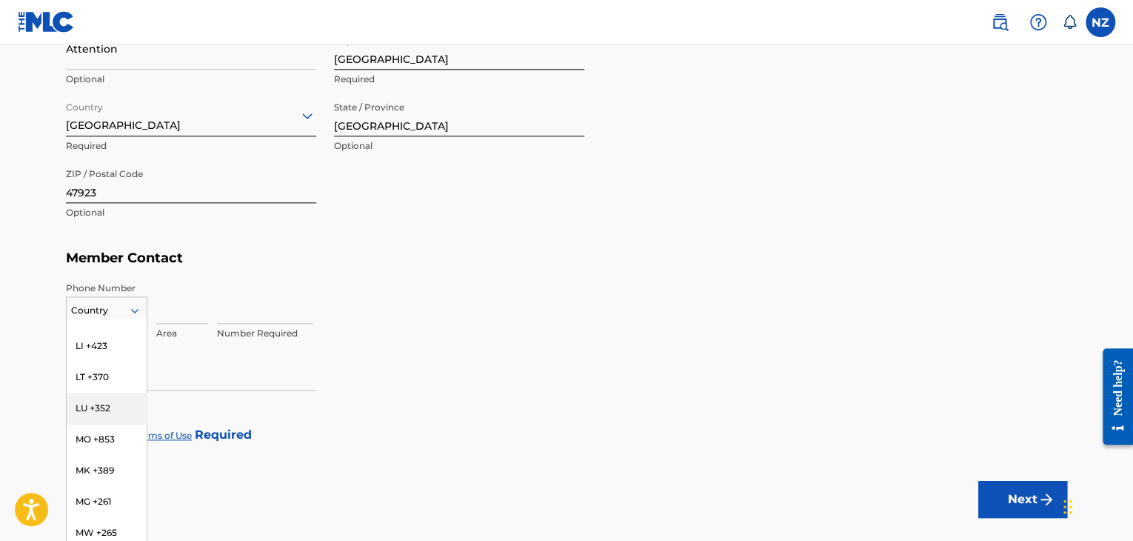
scroll to position [3333, 0]
click at [107, 319] on div "option , selected. Select is focused ,type to refine list, press Down to open t…" at bounding box center [106, 307] width 81 height 22
click at [107, 486] on div "VA, IT +39" at bounding box center [107, 498] width 80 height 31
click at [161, 306] on input at bounding box center [182, 302] width 52 height 42
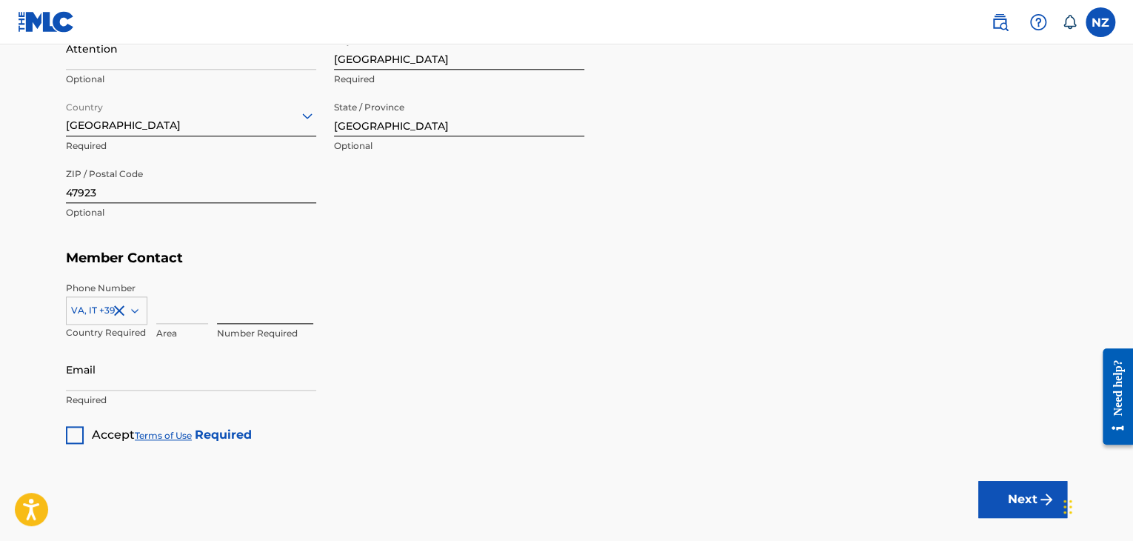
click at [237, 312] on input at bounding box center [265, 302] width 96 height 42
type input "3495015567"
click at [239, 378] on input "Email" at bounding box center [191, 369] width 250 height 42
type input "[EMAIL_ADDRESS][DOMAIN_NAME]"
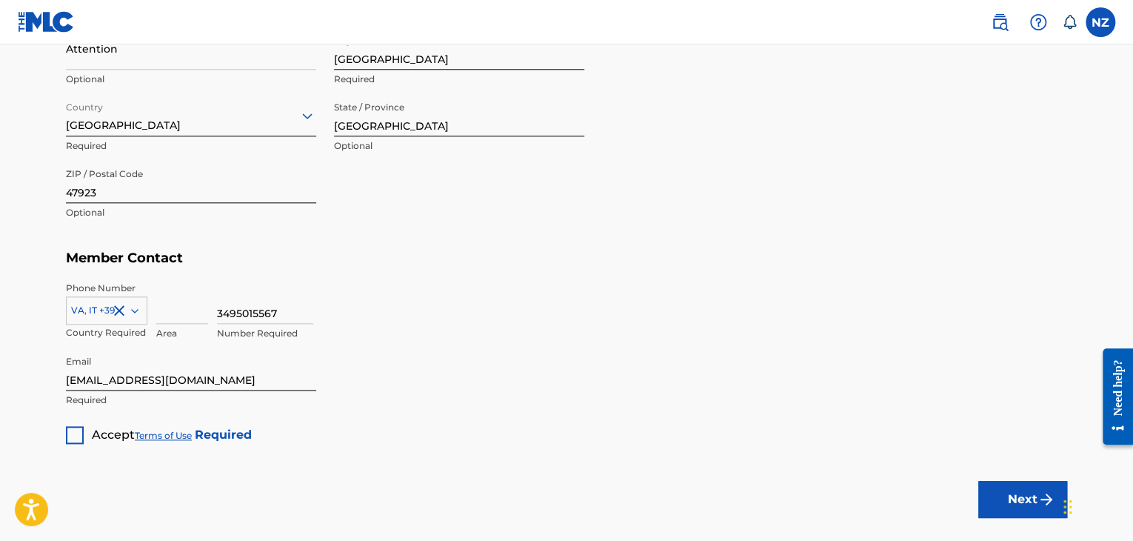
click at [74, 436] on div at bounding box center [75, 435] width 18 height 18
click at [995, 501] on button "Next" at bounding box center [1023, 499] width 89 height 37
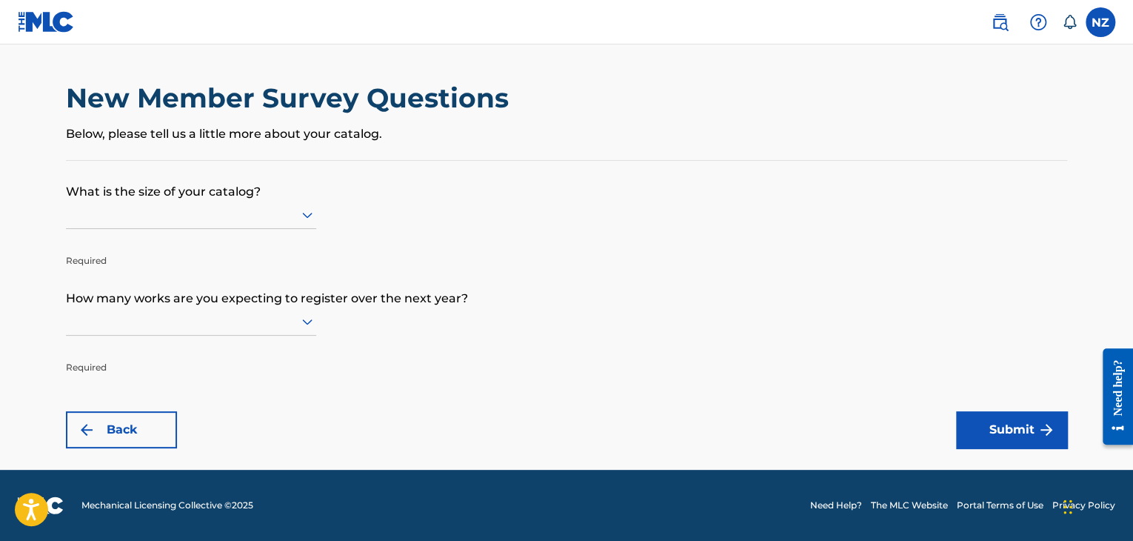
click at [239, 213] on div at bounding box center [191, 214] width 250 height 19
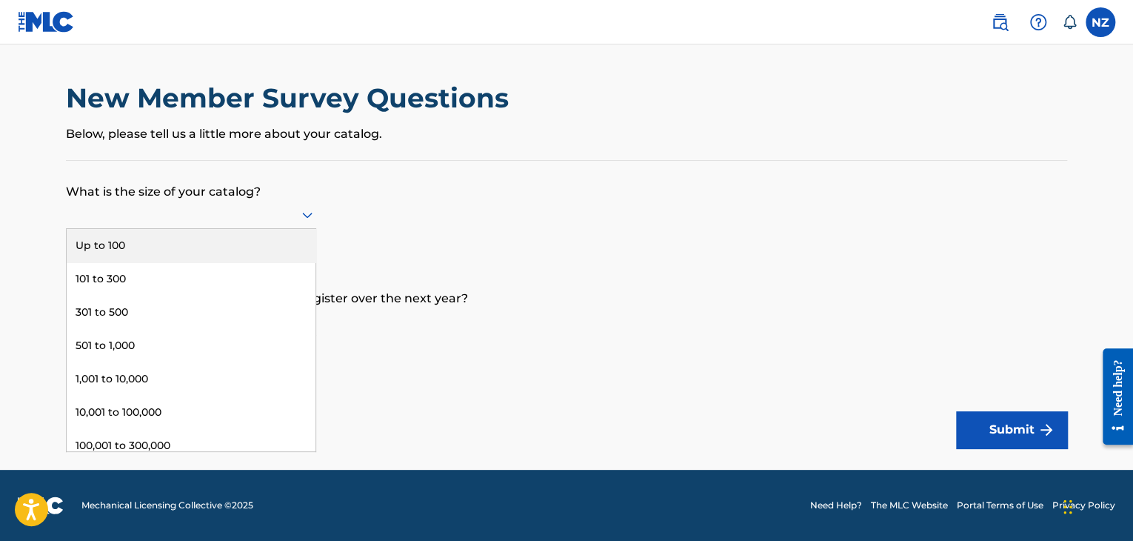
click at [210, 240] on div "Up to 100" at bounding box center [191, 245] width 249 height 33
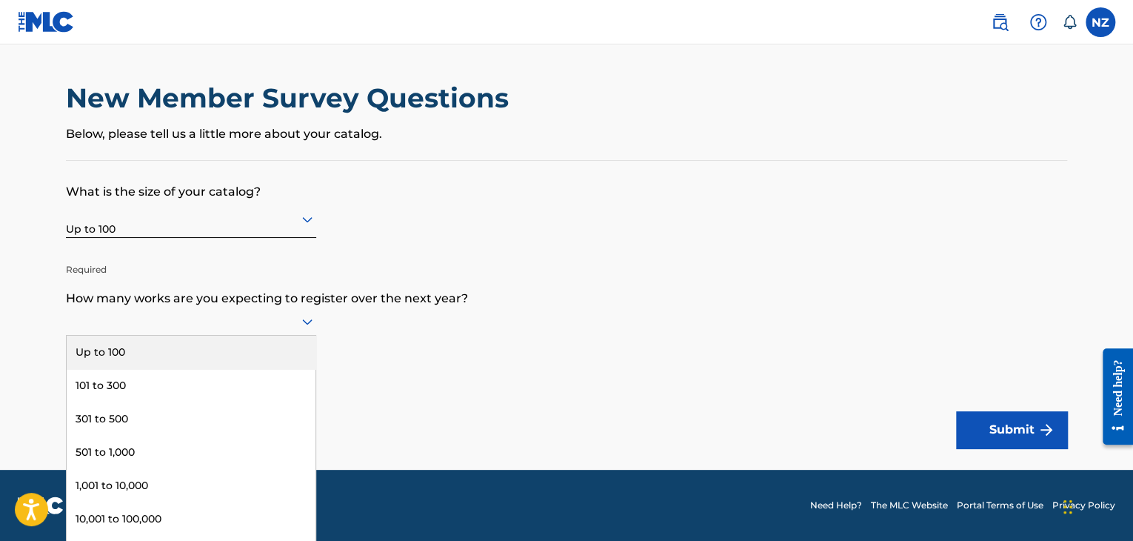
click at [264, 322] on div at bounding box center [191, 321] width 250 height 19
click at [231, 356] on div "Up to 100" at bounding box center [191, 352] width 249 height 33
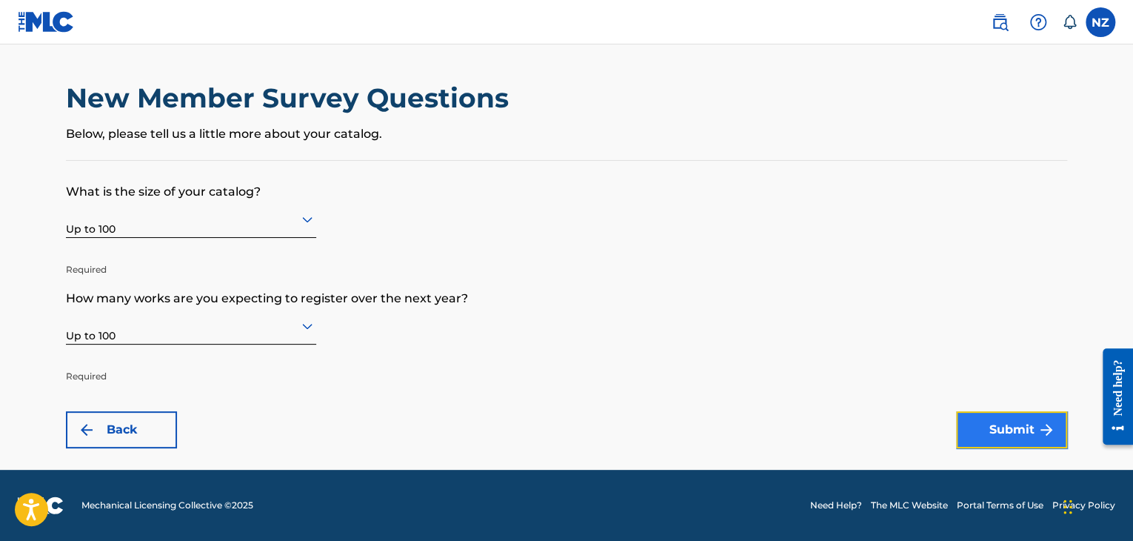
click at [980, 441] on button "Submit" at bounding box center [1011, 429] width 111 height 37
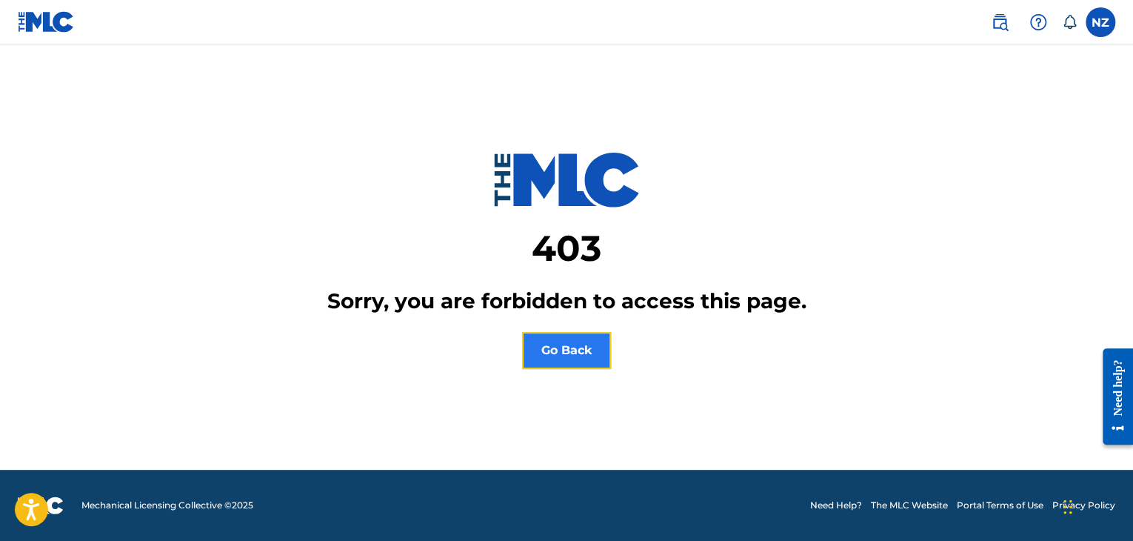
click at [584, 349] on button "Go Back" at bounding box center [566, 350] width 89 height 37
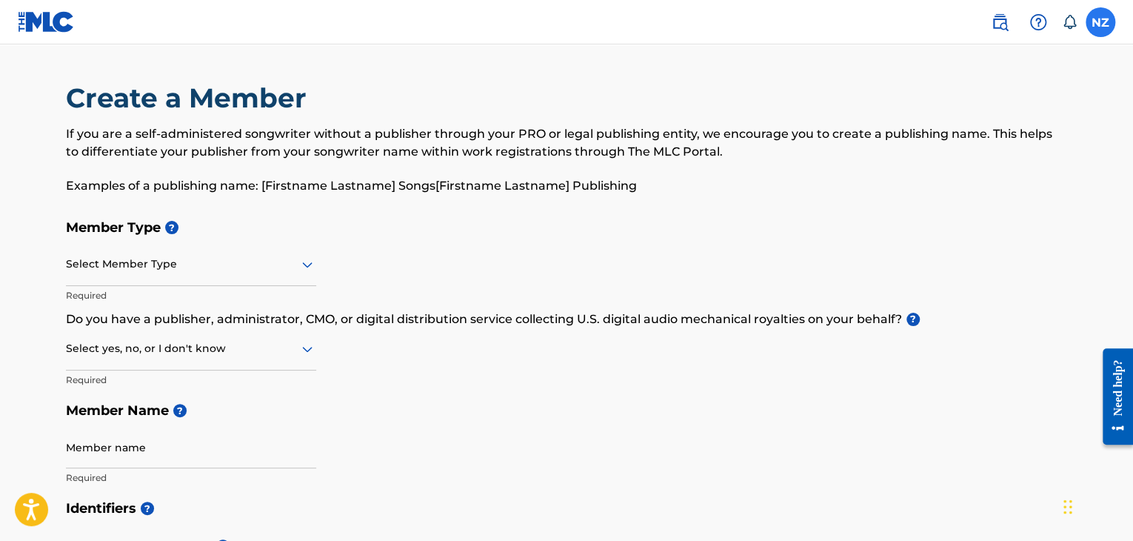
click at [1098, 18] on label at bounding box center [1101, 22] width 30 height 30
click at [1101, 22] on input "NZ Nicolò Zangheri killergarth@gmail.com Notification Preferences Profile Log o…" at bounding box center [1101, 22] width 0 height 0
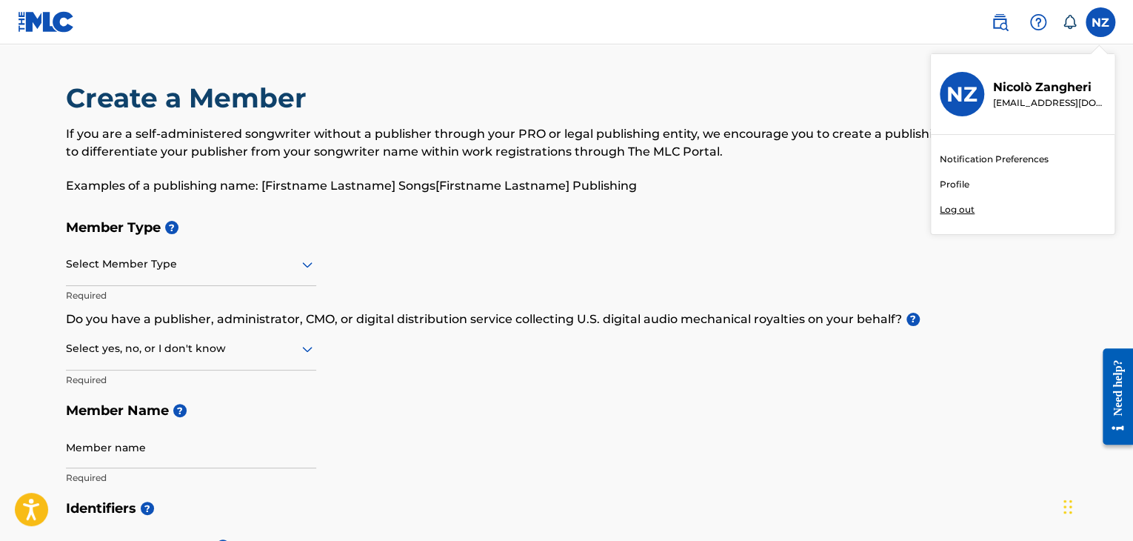
click at [1054, 97] on p "[EMAIL_ADDRESS][DOMAIN_NAME]" at bounding box center [1049, 102] width 113 height 13
click at [1101, 22] on input "NZ Nicolò Zangheri killergarth@gmail.com Notification Preferences Profile Log o…" at bounding box center [1101, 22] width 0 height 0
click at [947, 105] on h3 "NZ" at bounding box center [962, 94] width 31 height 26
click at [1101, 22] on input "NZ Nicolò Zangheri killergarth@gmail.com Notification Preferences Profile Log o…" at bounding box center [1101, 22] width 0 height 0
click at [957, 103] on h3 "NZ" at bounding box center [962, 94] width 31 height 26
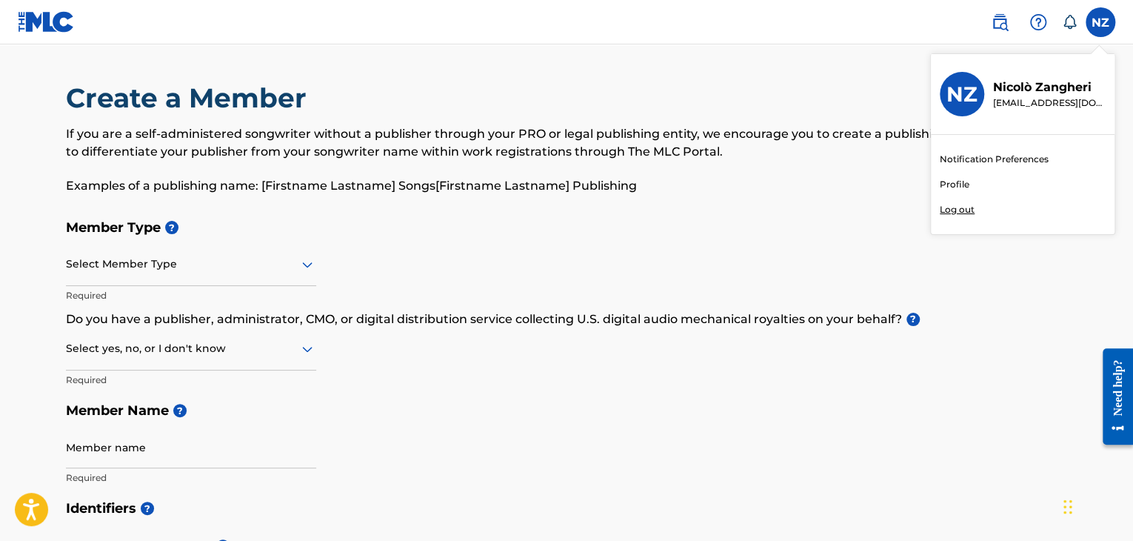
click at [1101, 22] on input "NZ Nicolò Zangheri killergarth@gmail.com Notification Preferences Profile Log o…" at bounding box center [1101, 22] width 0 height 0
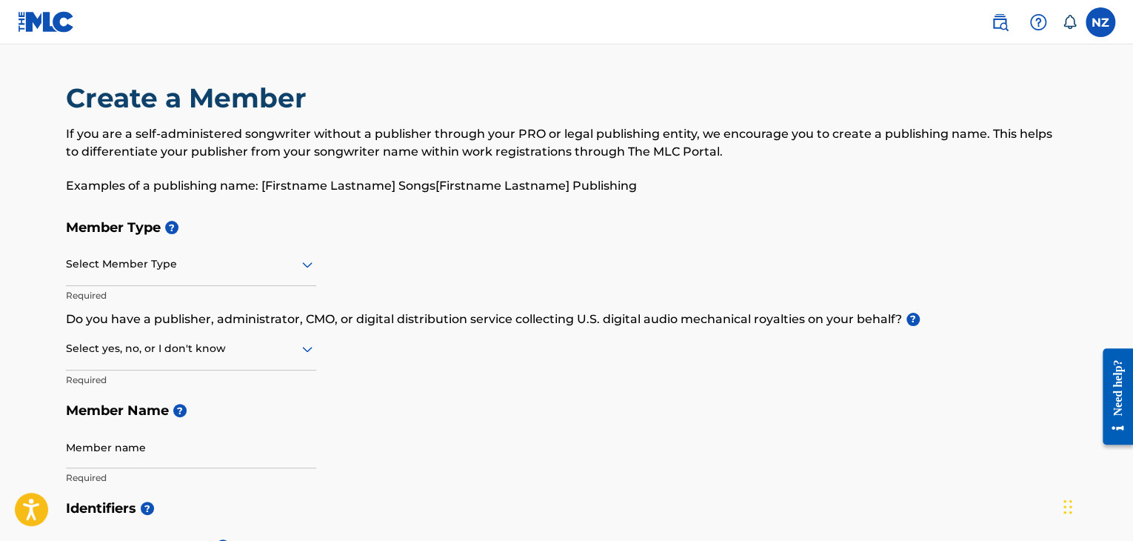
click at [59, 27] on img at bounding box center [46, 21] width 57 height 21
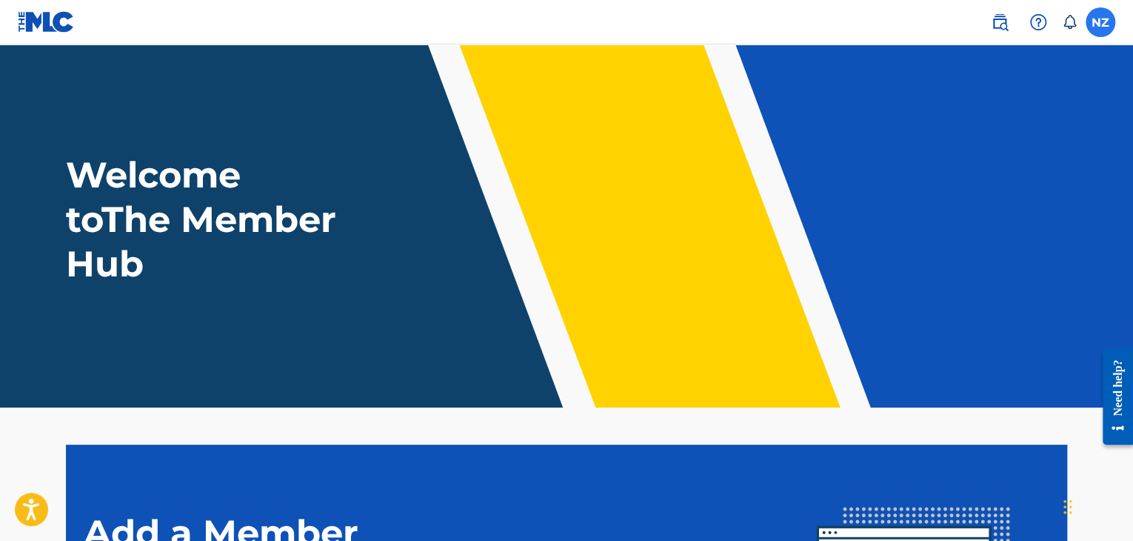
click at [1105, 19] on label at bounding box center [1101, 22] width 30 height 30
click at [1101, 22] on input "NZ Nicolò Zangheri killergarth@gmail.com Notification Preferences Profile Log o…" at bounding box center [1101, 22] width 0 height 0
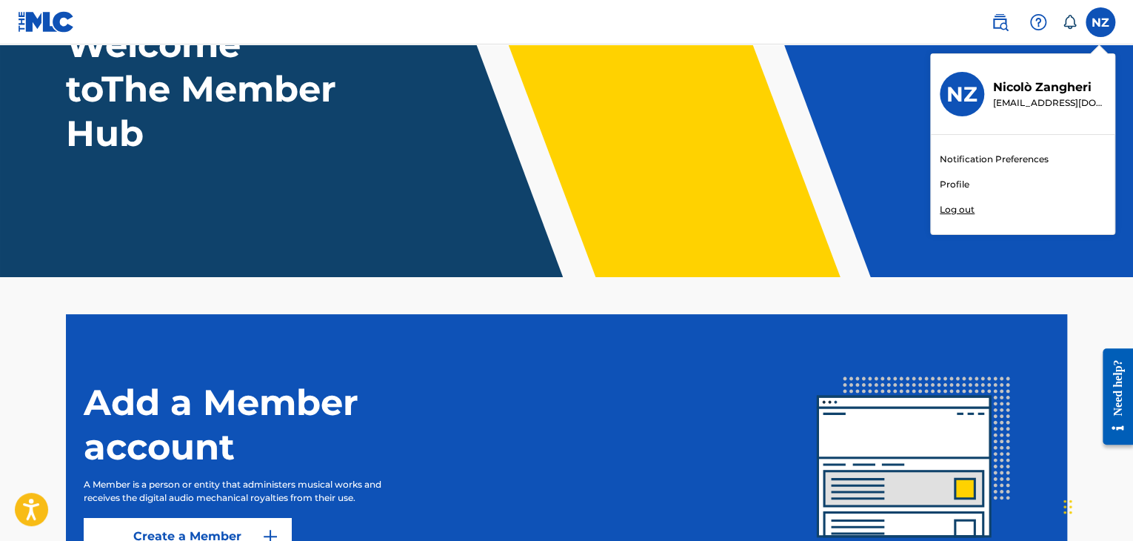
scroll to position [281, 0]
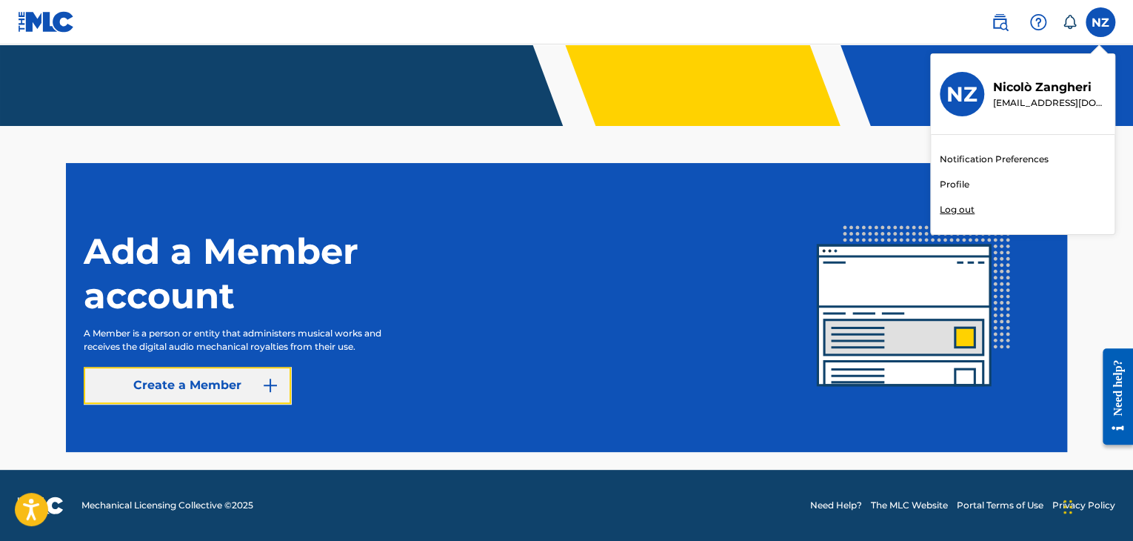
click at [230, 393] on button "Create a Member" at bounding box center [187, 385] width 207 height 37
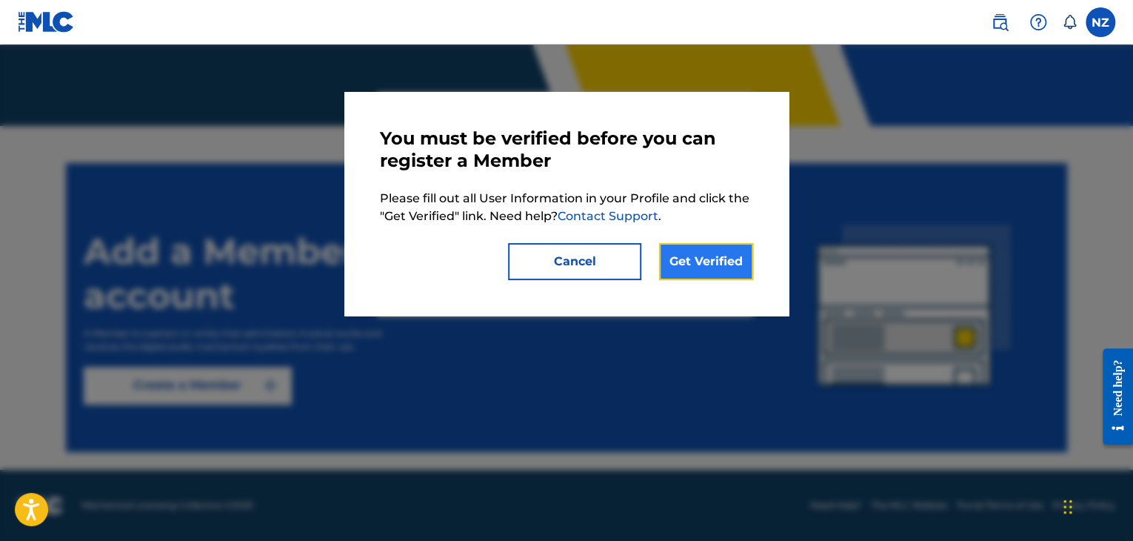
click at [691, 262] on link "Get Verified" at bounding box center [706, 261] width 94 height 37
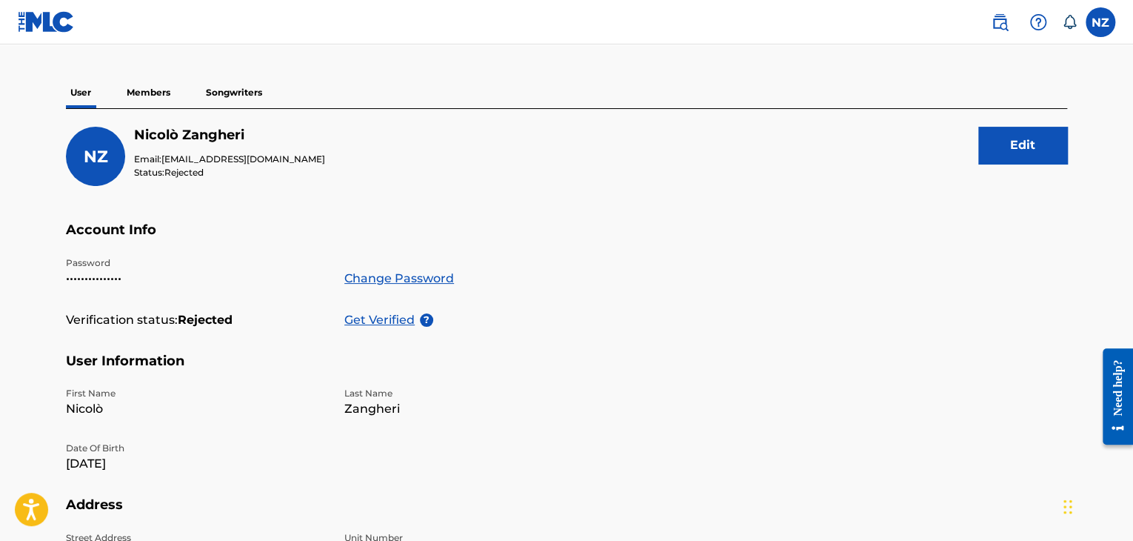
scroll to position [148, 0]
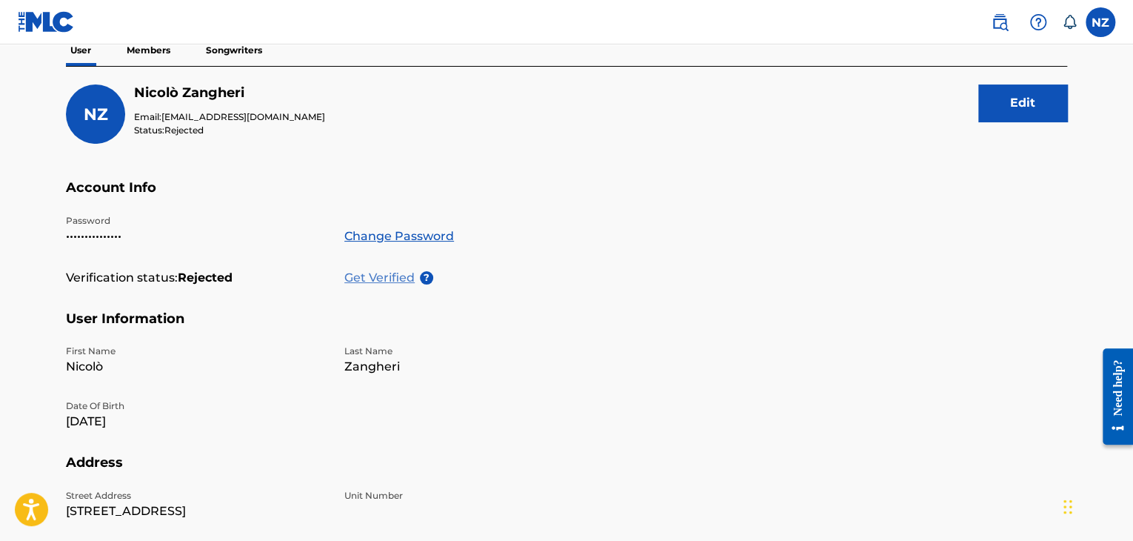
click at [376, 280] on p "Get Verified" at bounding box center [382, 278] width 76 height 18
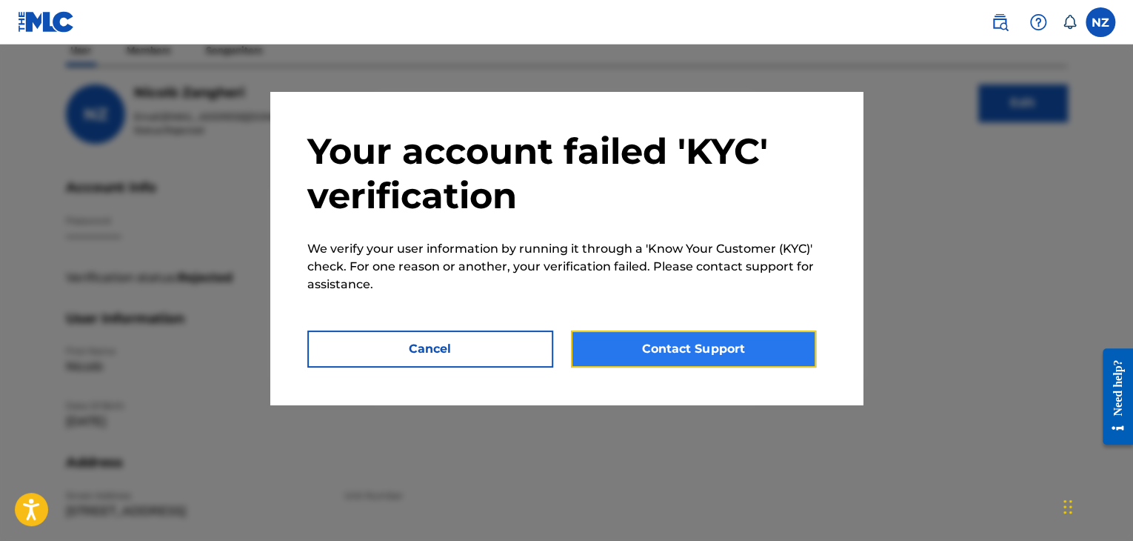
click at [656, 351] on button "Contact Support" at bounding box center [694, 348] width 246 height 37
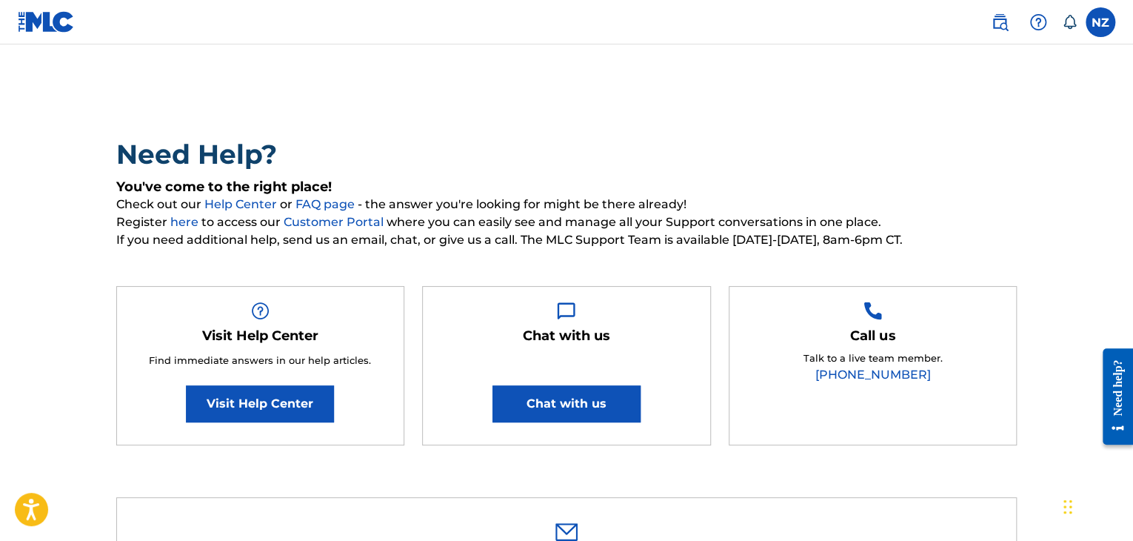
scroll to position [74, 0]
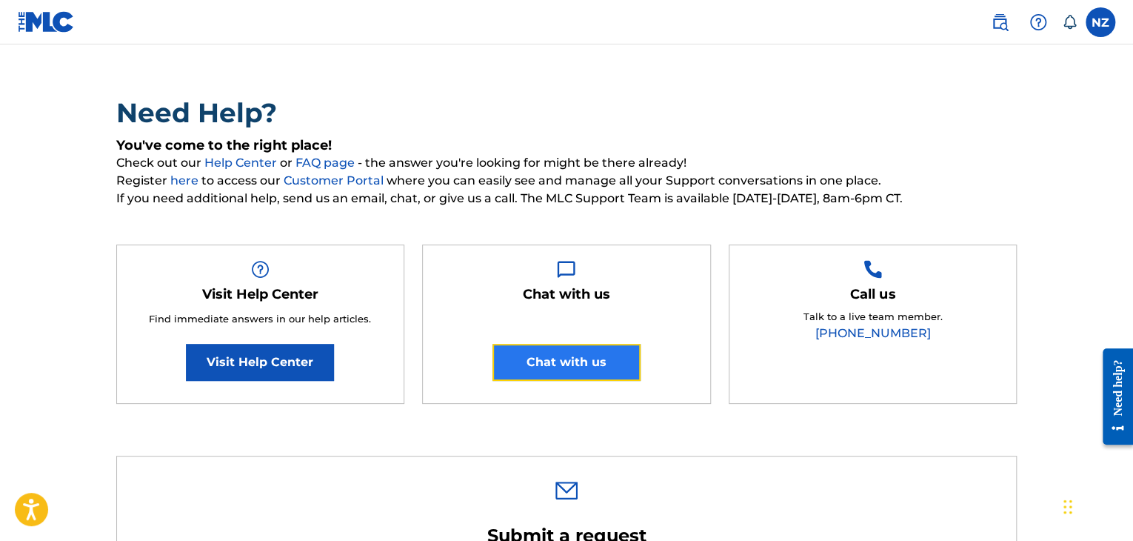
click at [521, 353] on button "Chat with us" at bounding box center [567, 362] width 148 height 37
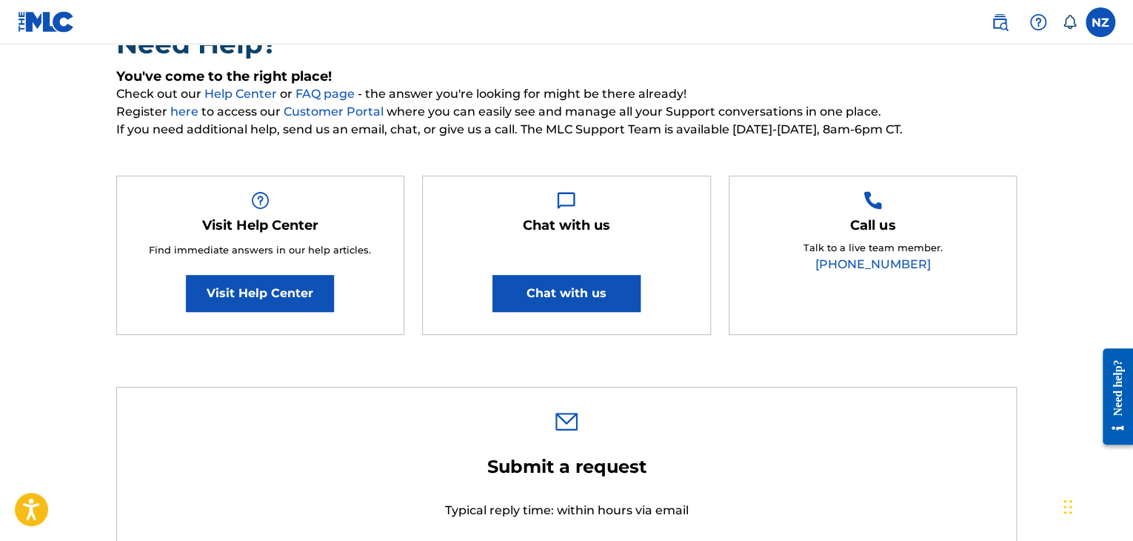
scroll to position [148, 0]
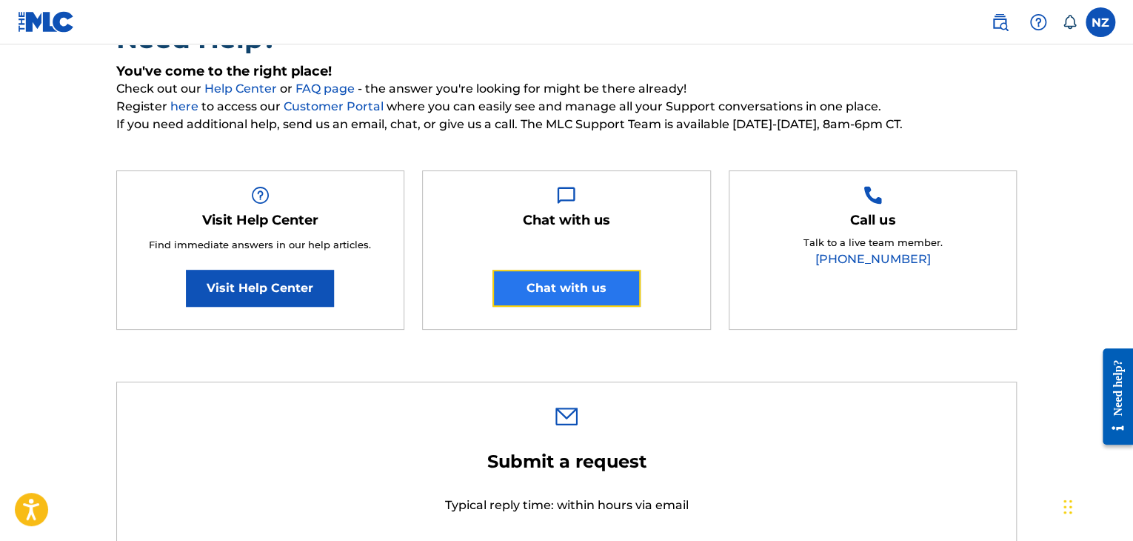
click at [552, 282] on button "Chat with us" at bounding box center [567, 288] width 148 height 37
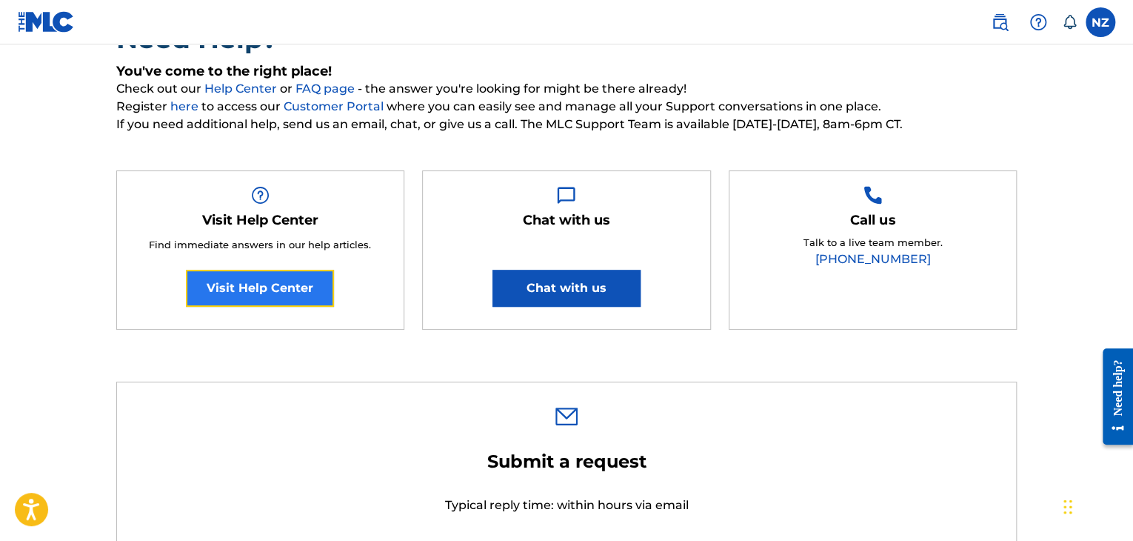
click at [256, 290] on link "Visit Help Center" at bounding box center [260, 288] width 148 height 37
